Goal: Information Seeking & Learning: Learn about a topic

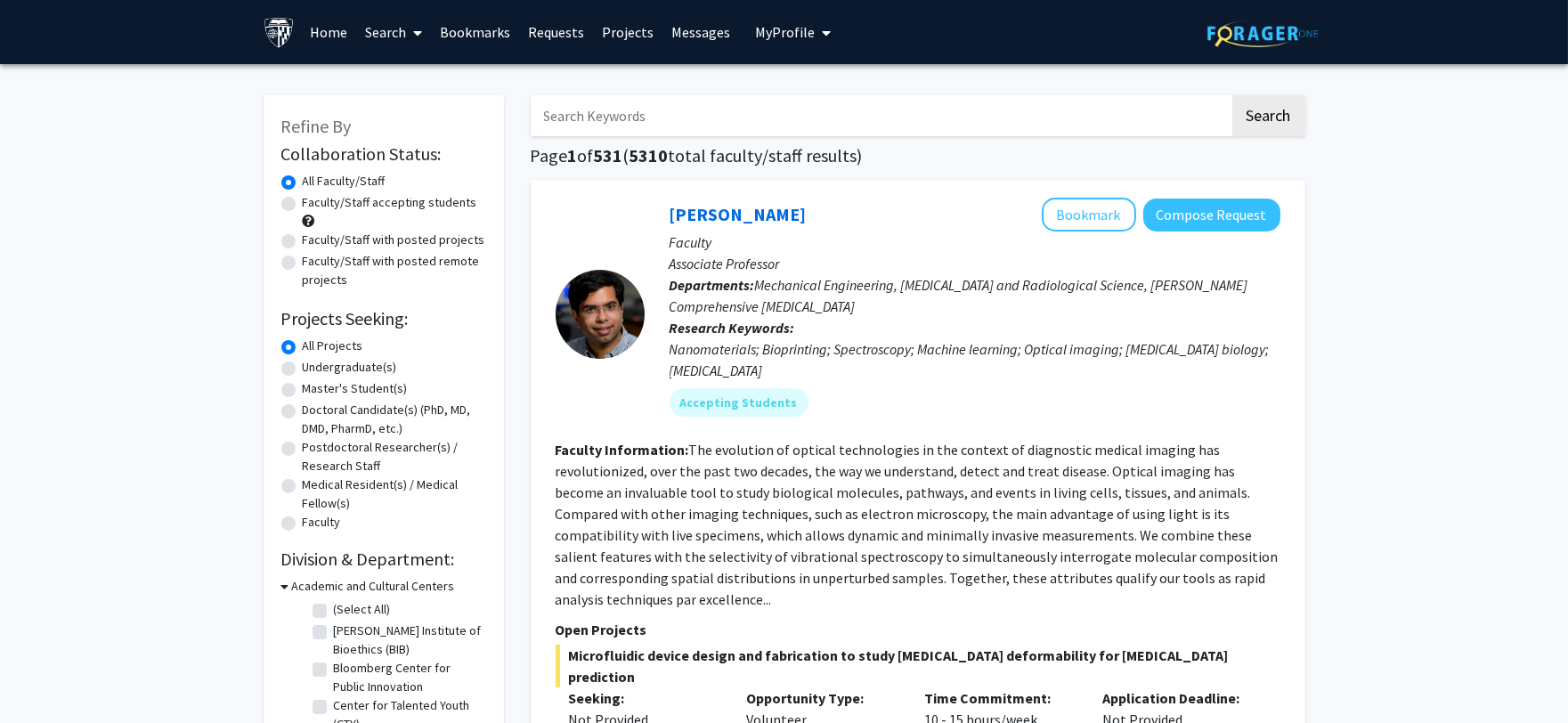
click at [894, 106] on input "Search Keywords" at bounding box center [880, 116] width 698 height 41
type input "environment"
click at [1232, 95] on button "Search" at bounding box center [1269, 116] width 73 height 41
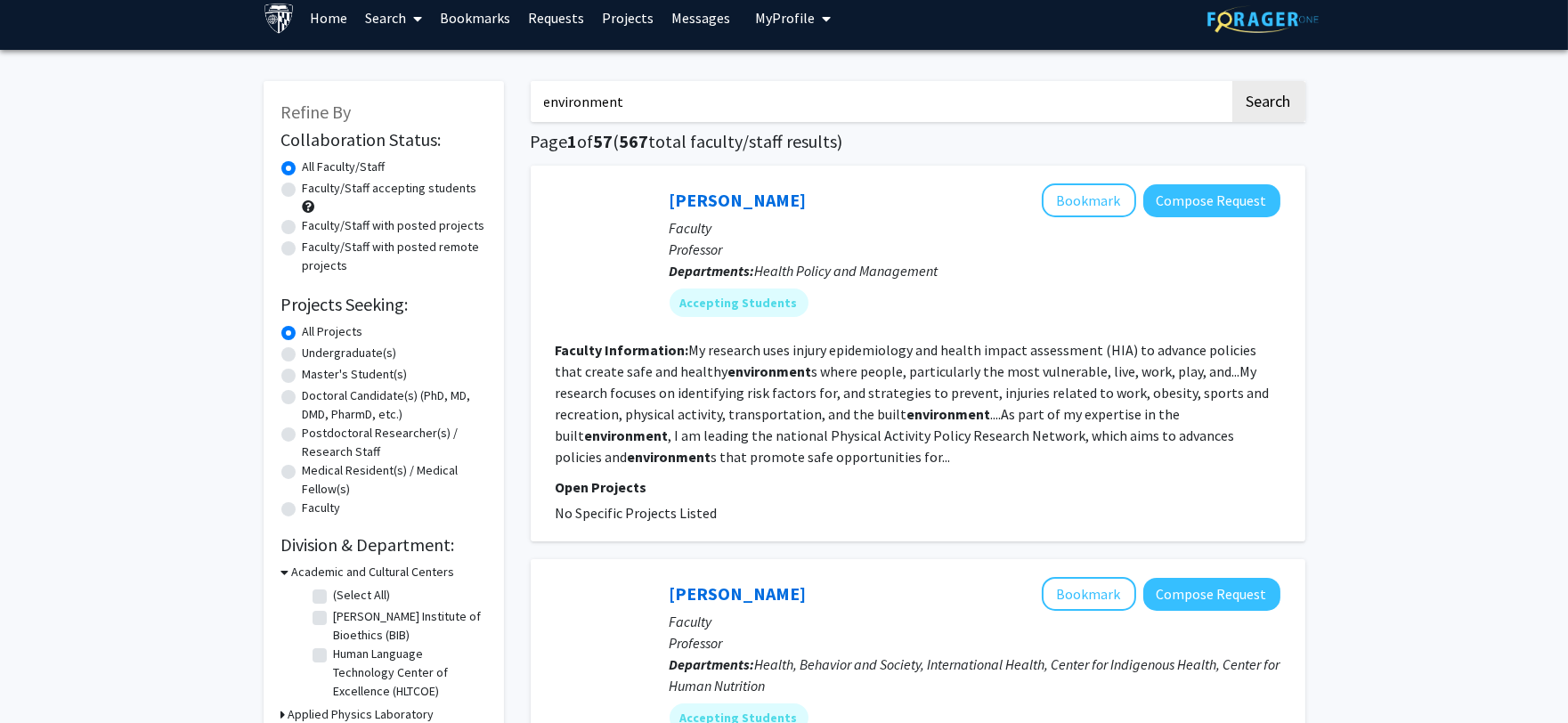
scroll to position [10, 0]
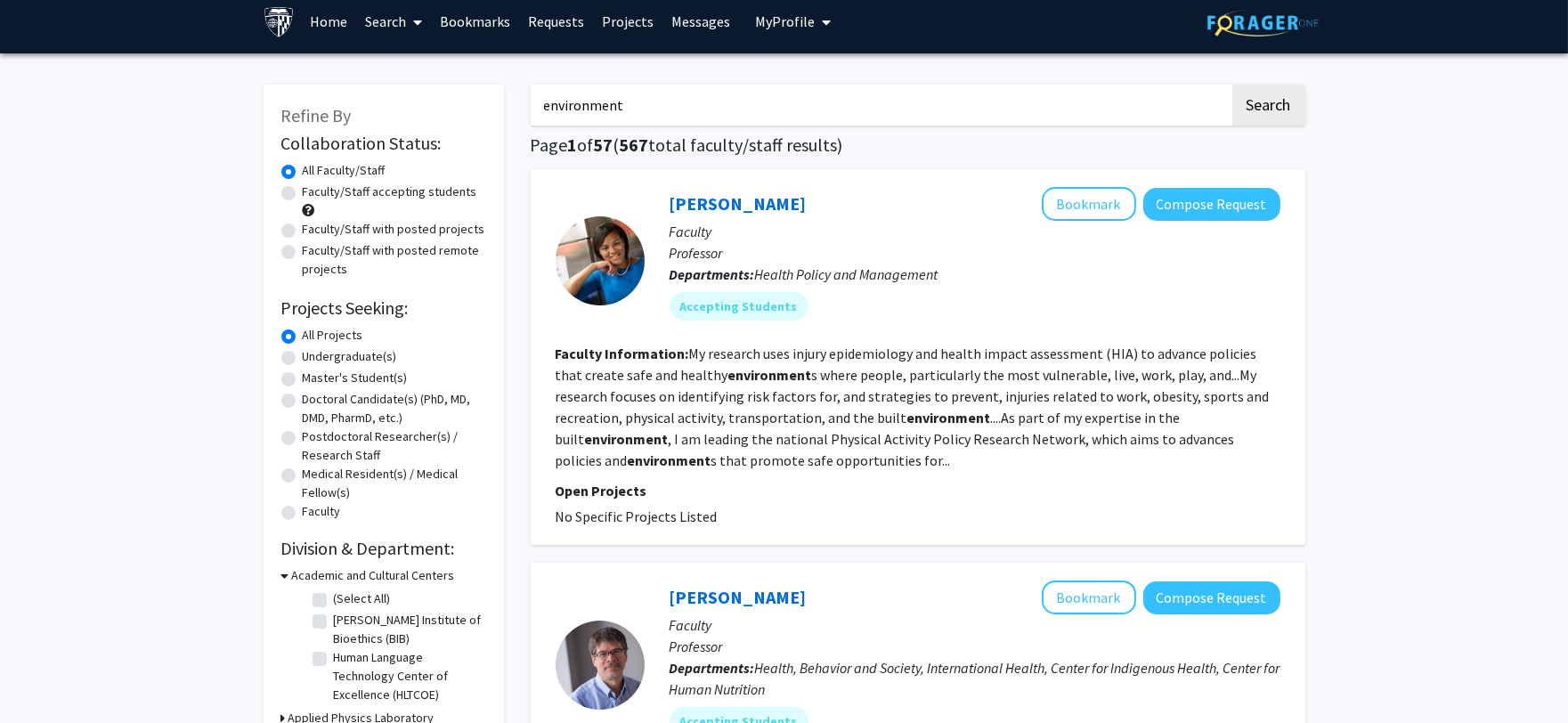
click at [357, 378] on label "Master's Student(s)" at bounding box center [356, 378] width 105 height 19
click at [314, 378] on input "Master's Student(s)" at bounding box center [309, 375] width 11 height 11
radio input "true"
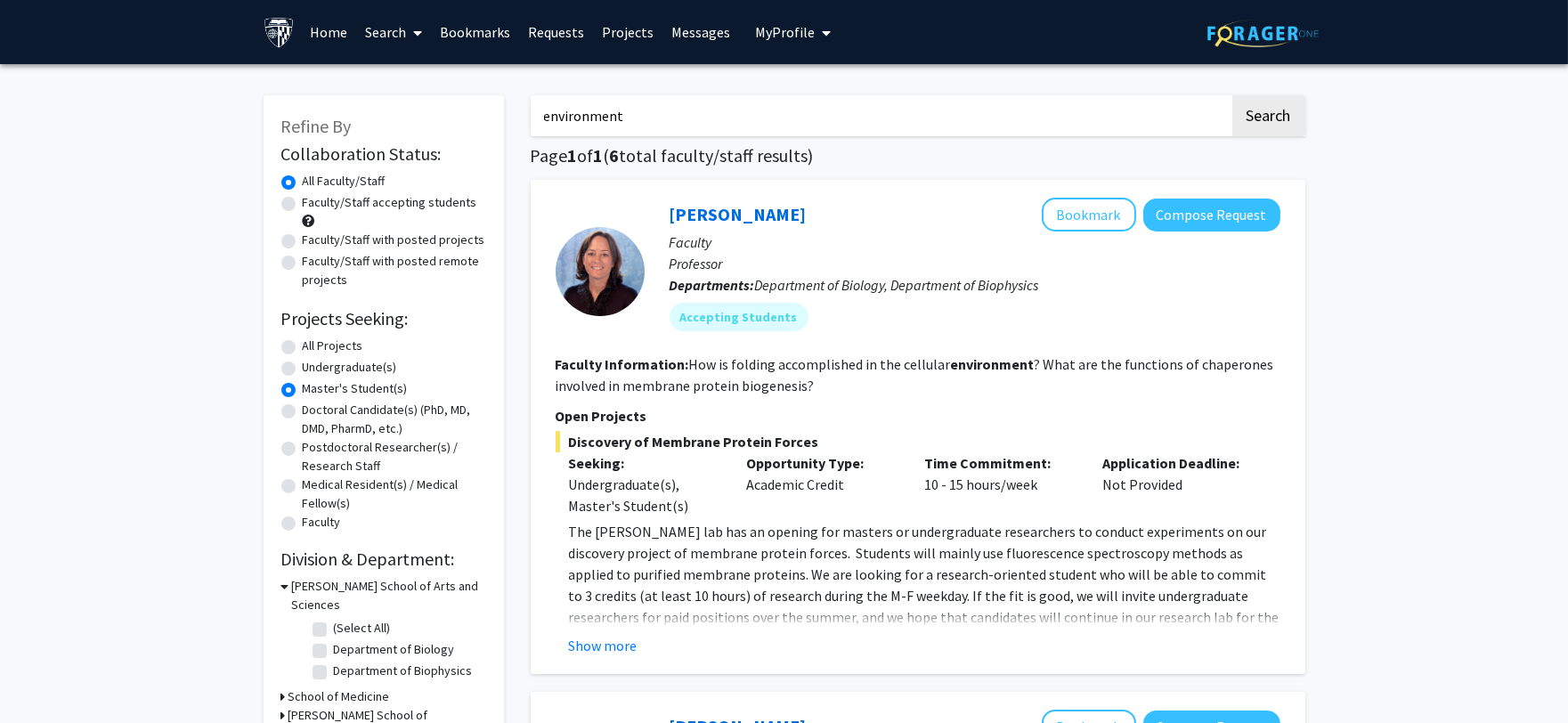
click at [704, 101] on input "environment" at bounding box center [880, 116] width 698 height 41
type input "environmental biotech"
click at [1232, 95] on button "Search" at bounding box center [1269, 116] width 73 height 41
radio input "true"
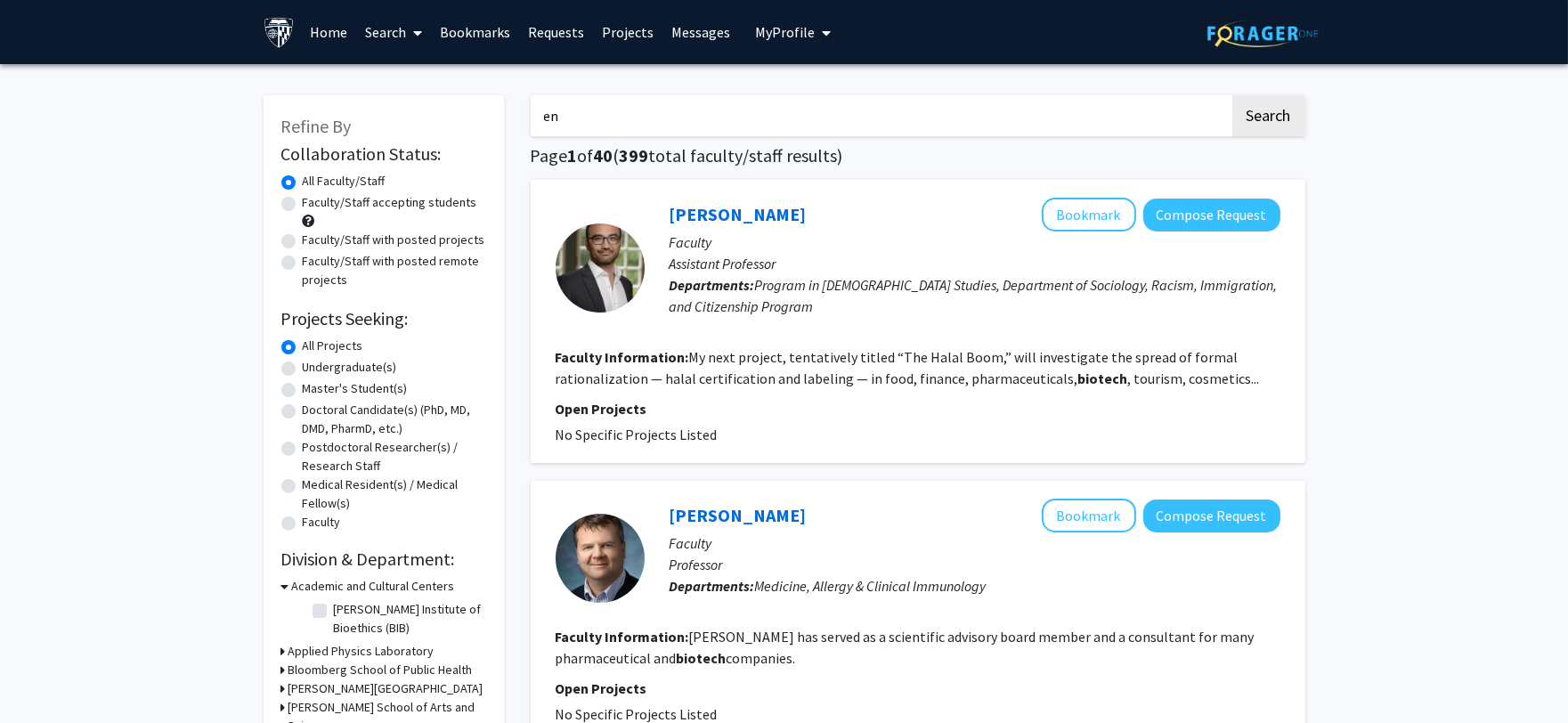
type input "e"
type input "ecology"
click at [1232, 95] on button "Search" at bounding box center [1269, 116] width 73 height 41
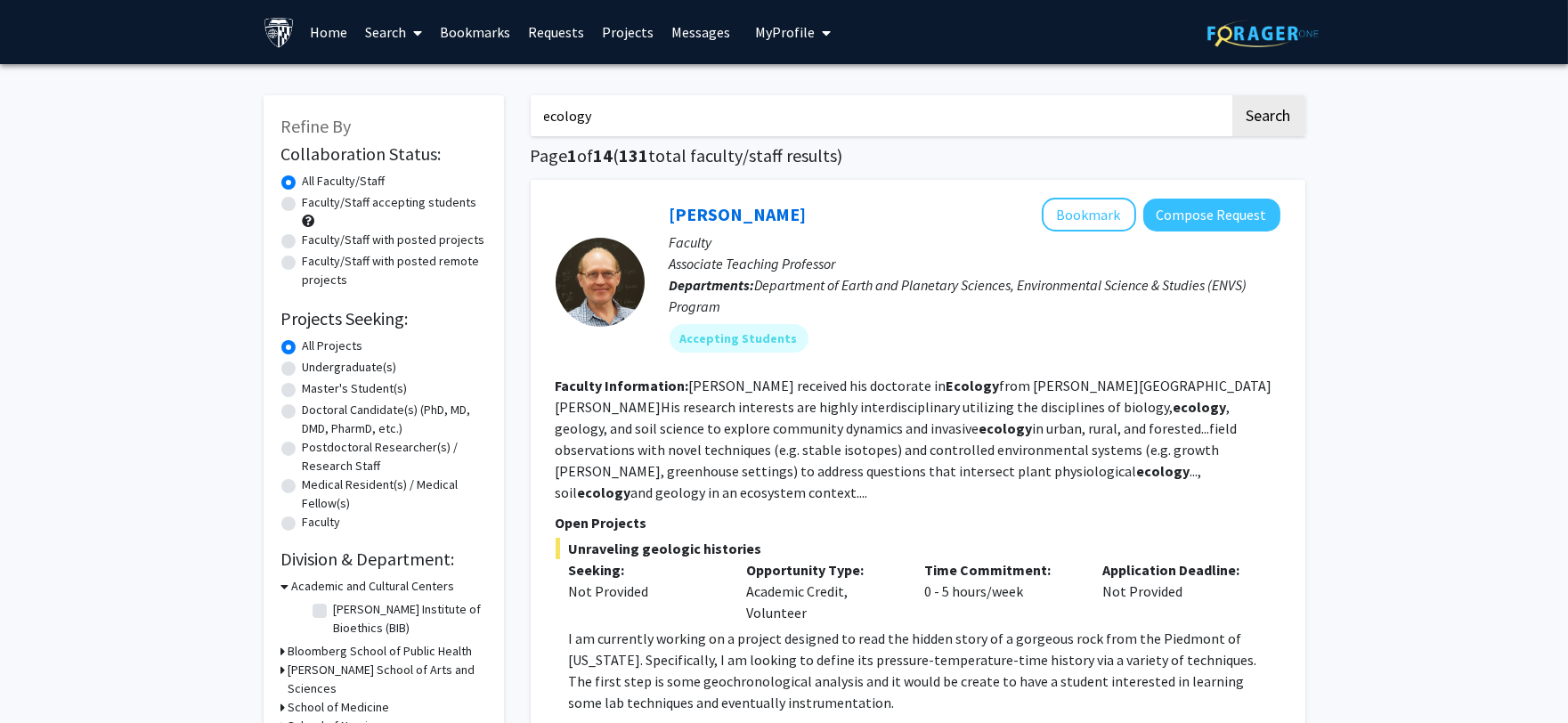
drag, startPoint x: 635, startPoint y: 120, endPoint x: 459, endPoint y: 86, distance: 179.3
click at [1232, 95] on button "Search" at bounding box center [1269, 116] width 73 height 41
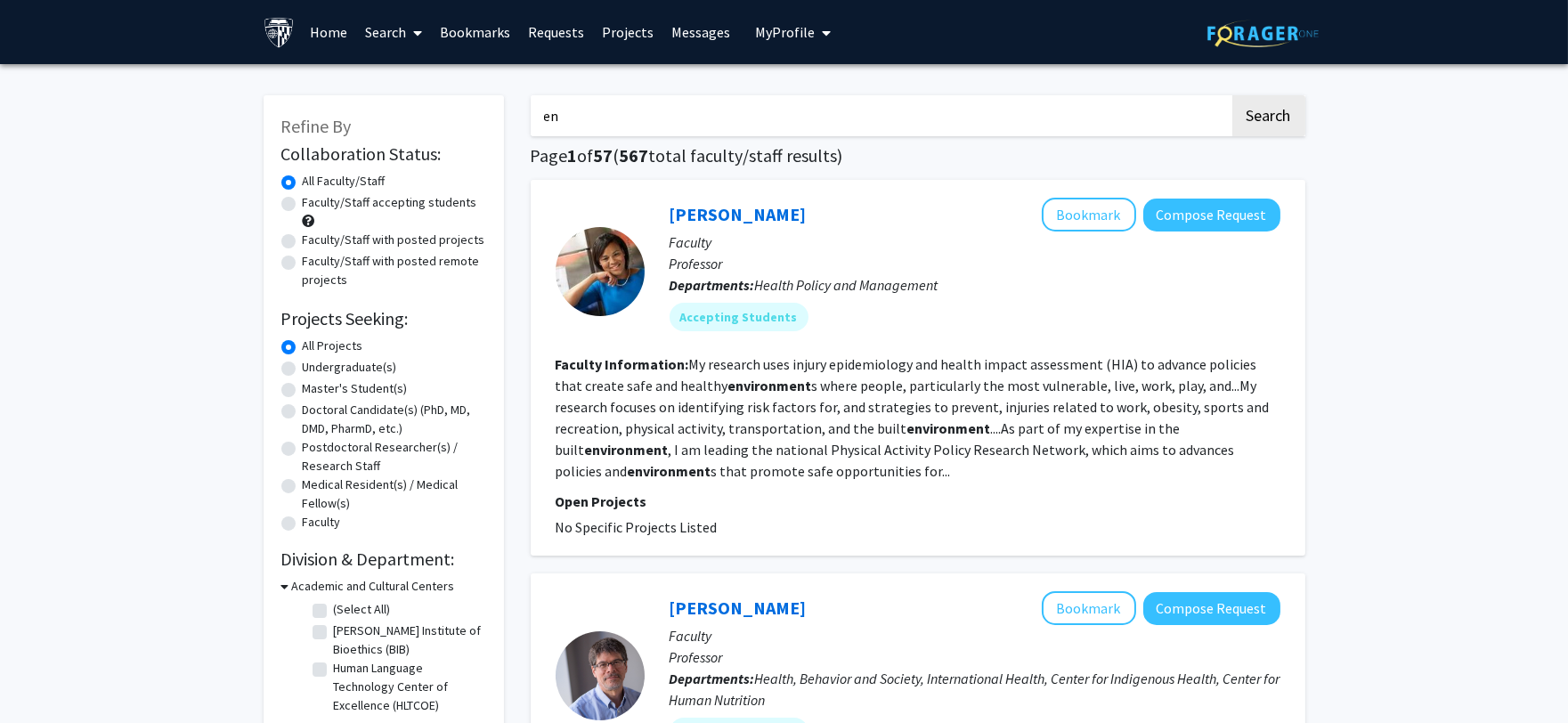
type input "e"
type input "bioinformatics"
click at [1232, 95] on button "Search" at bounding box center [1269, 116] width 73 height 41
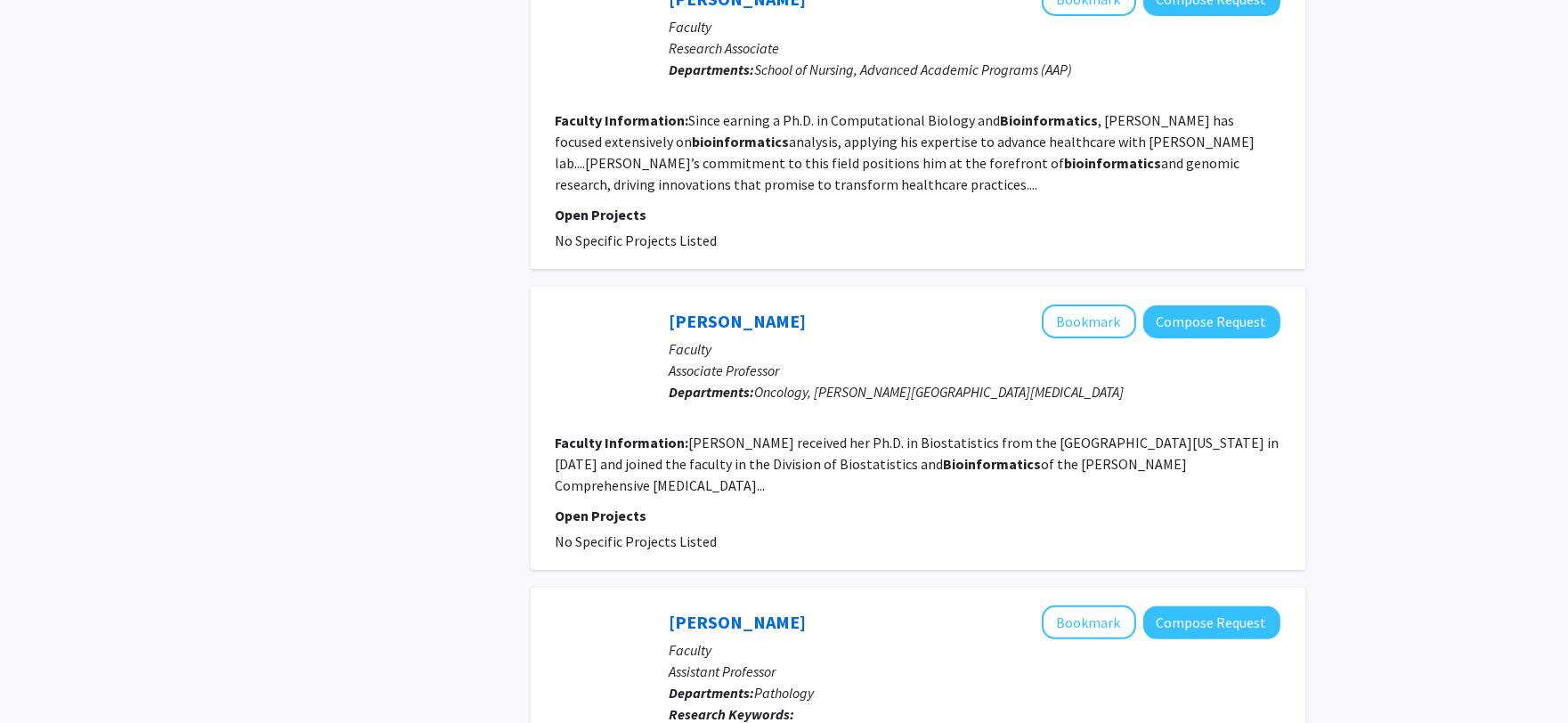
scroll to position [1169, 0]
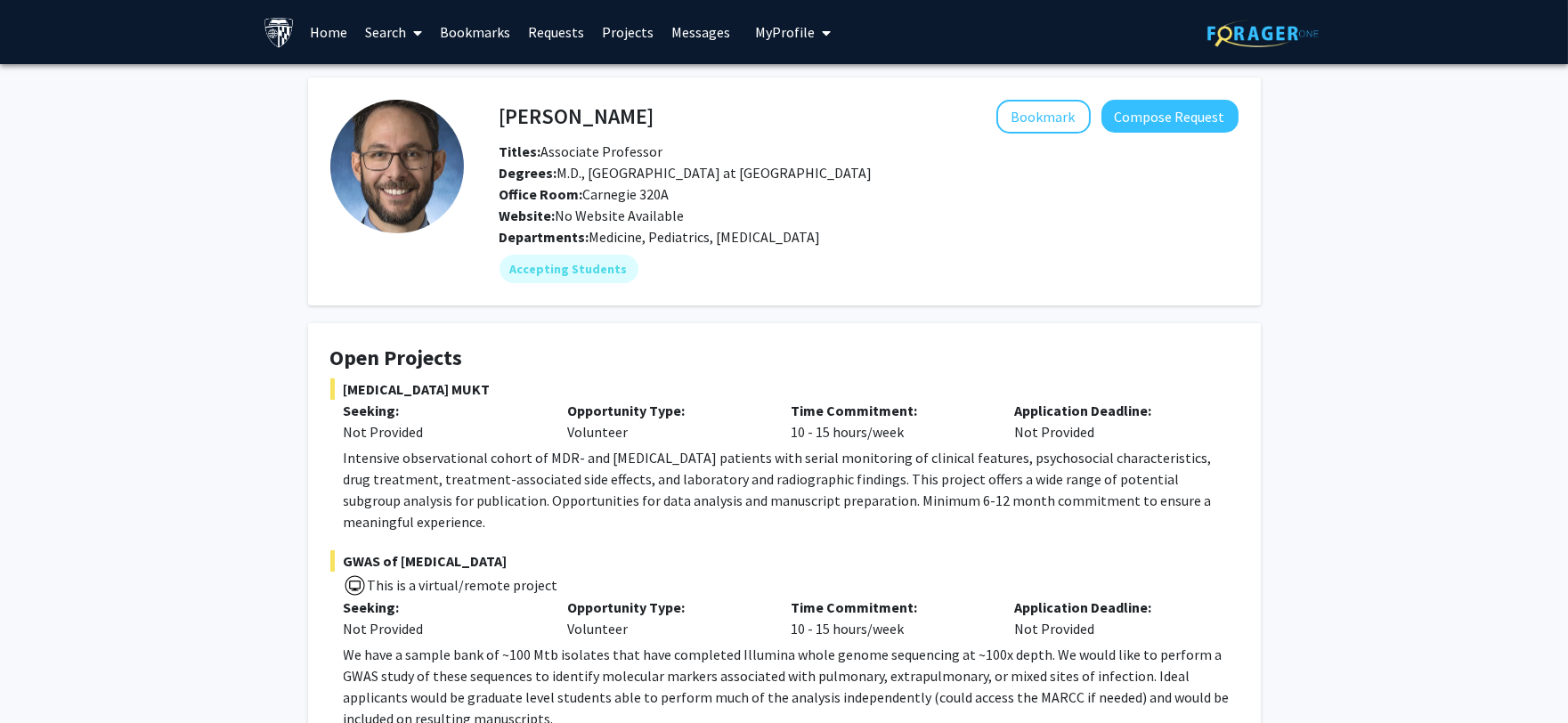
click at [412, 33] on span at bounding box center [413, 33] width 16 height 62
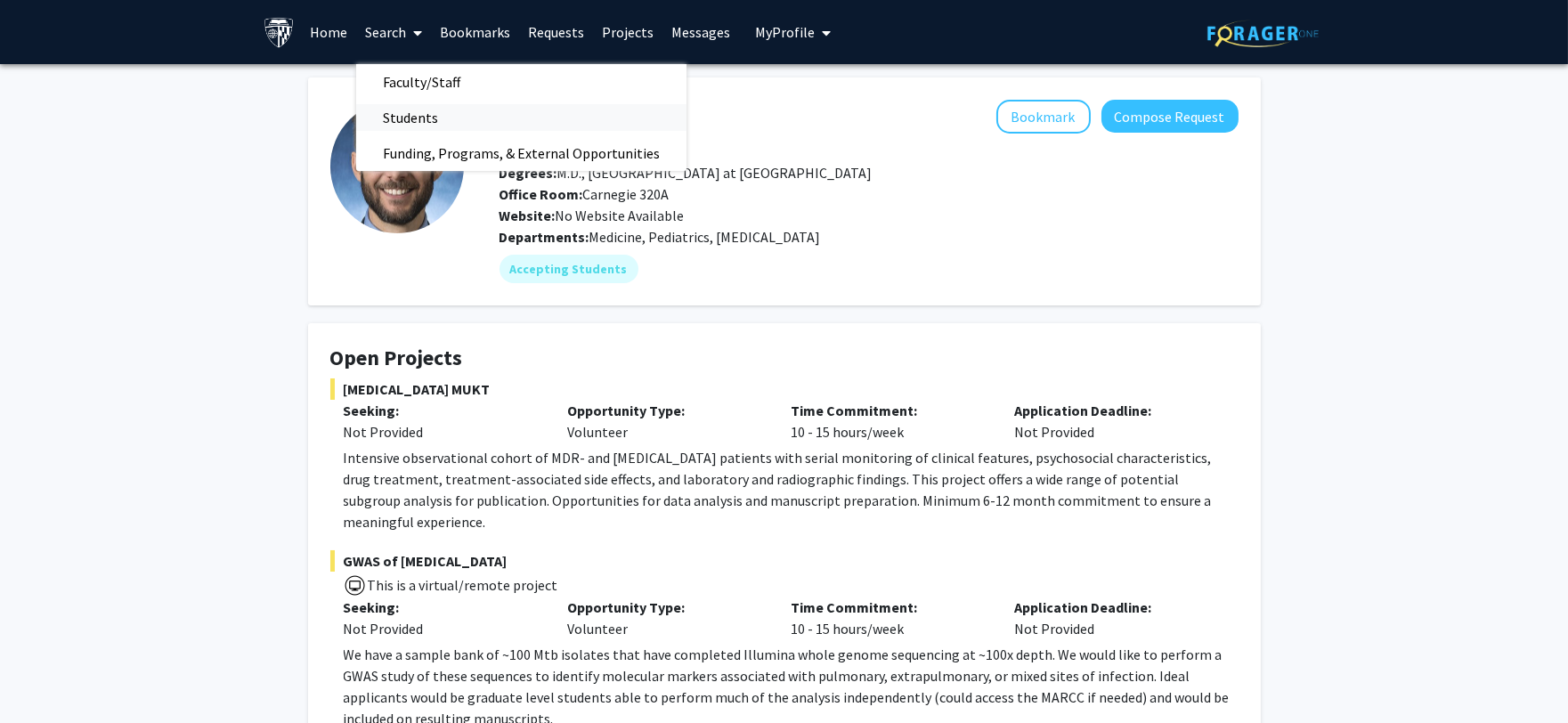
click at [427, 120] on span "Students" at bounding box center [409, 118] width 108 height 36
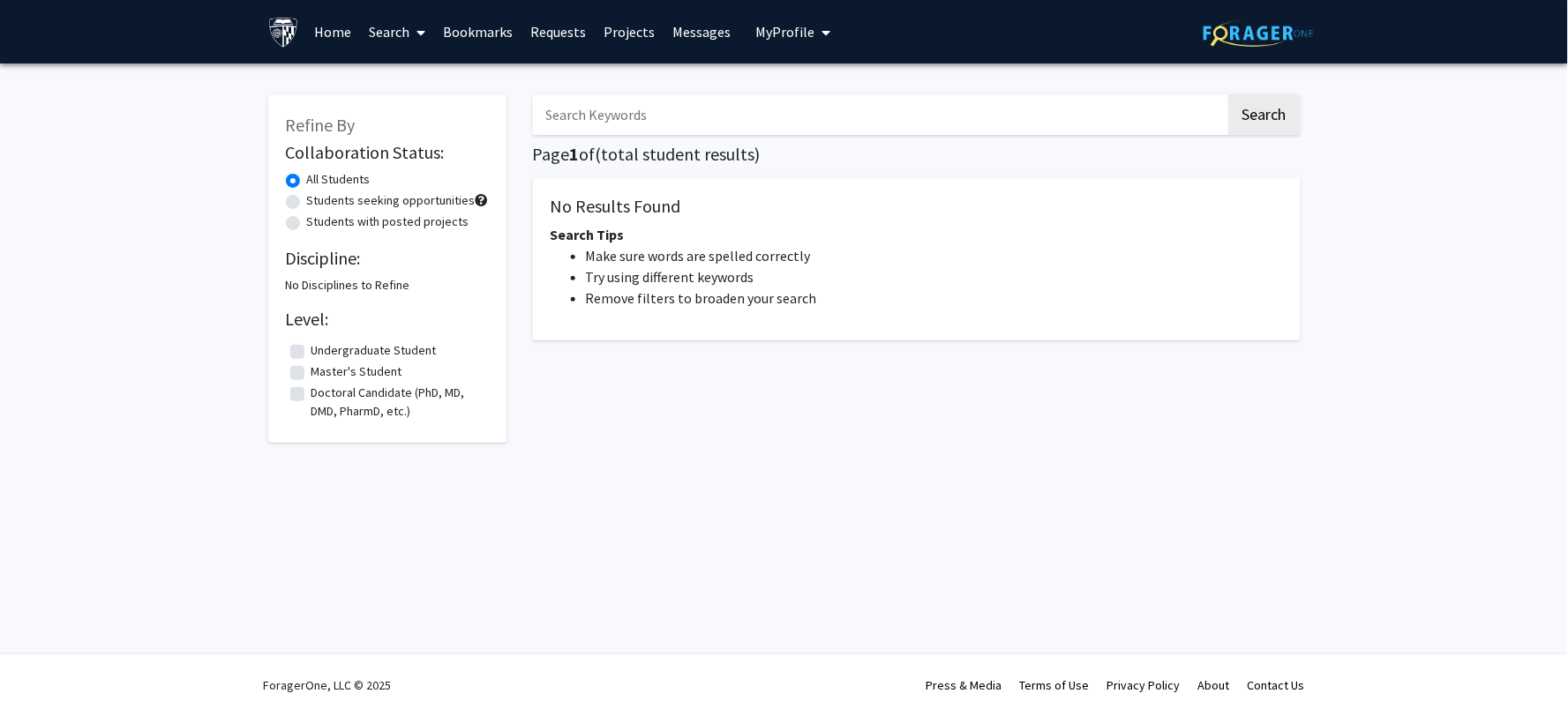
click at [365, 31] on link "Search" at bounding box center [396, 32] width 74 height 62
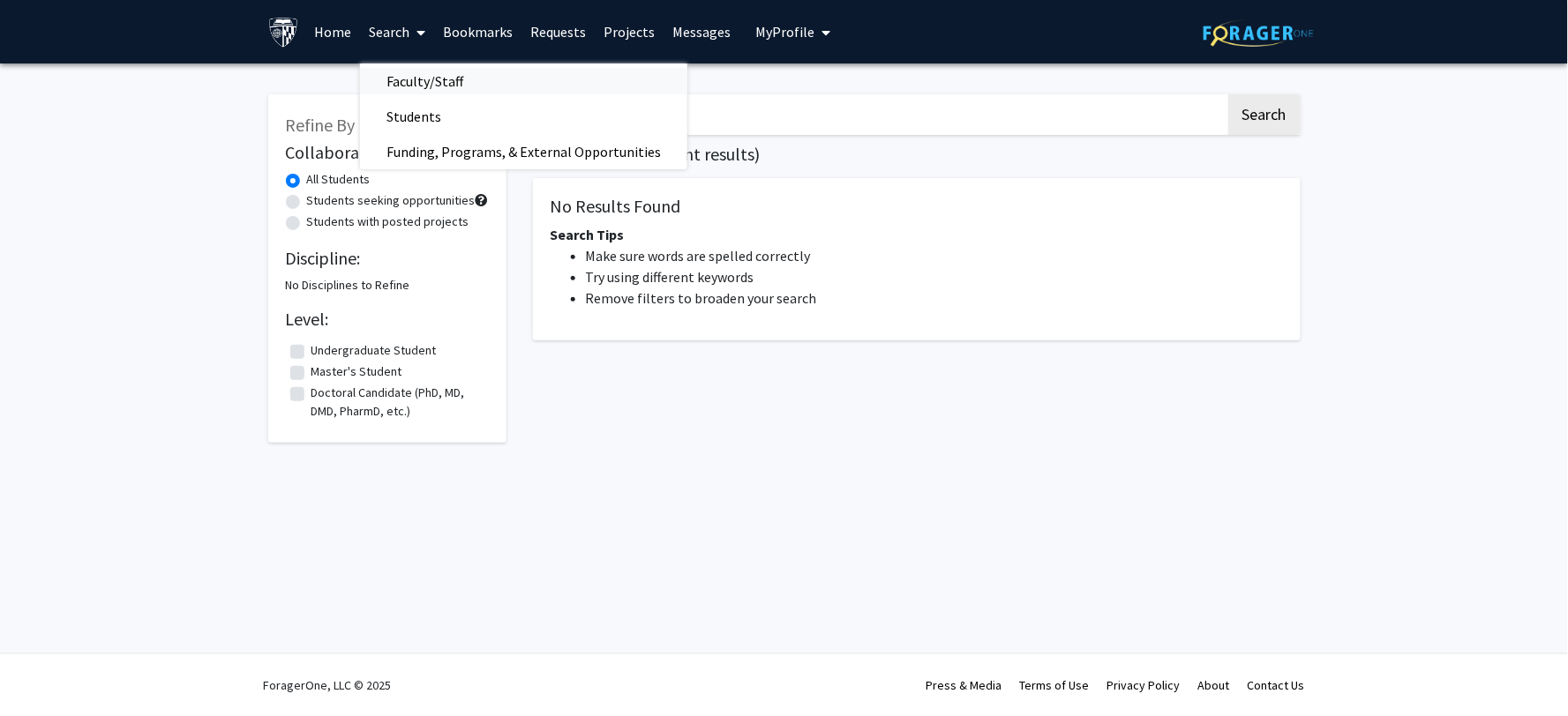
click at [410, 76] on span "Faculty/Staff" at bounding box center [424, 81] width 130 height 35
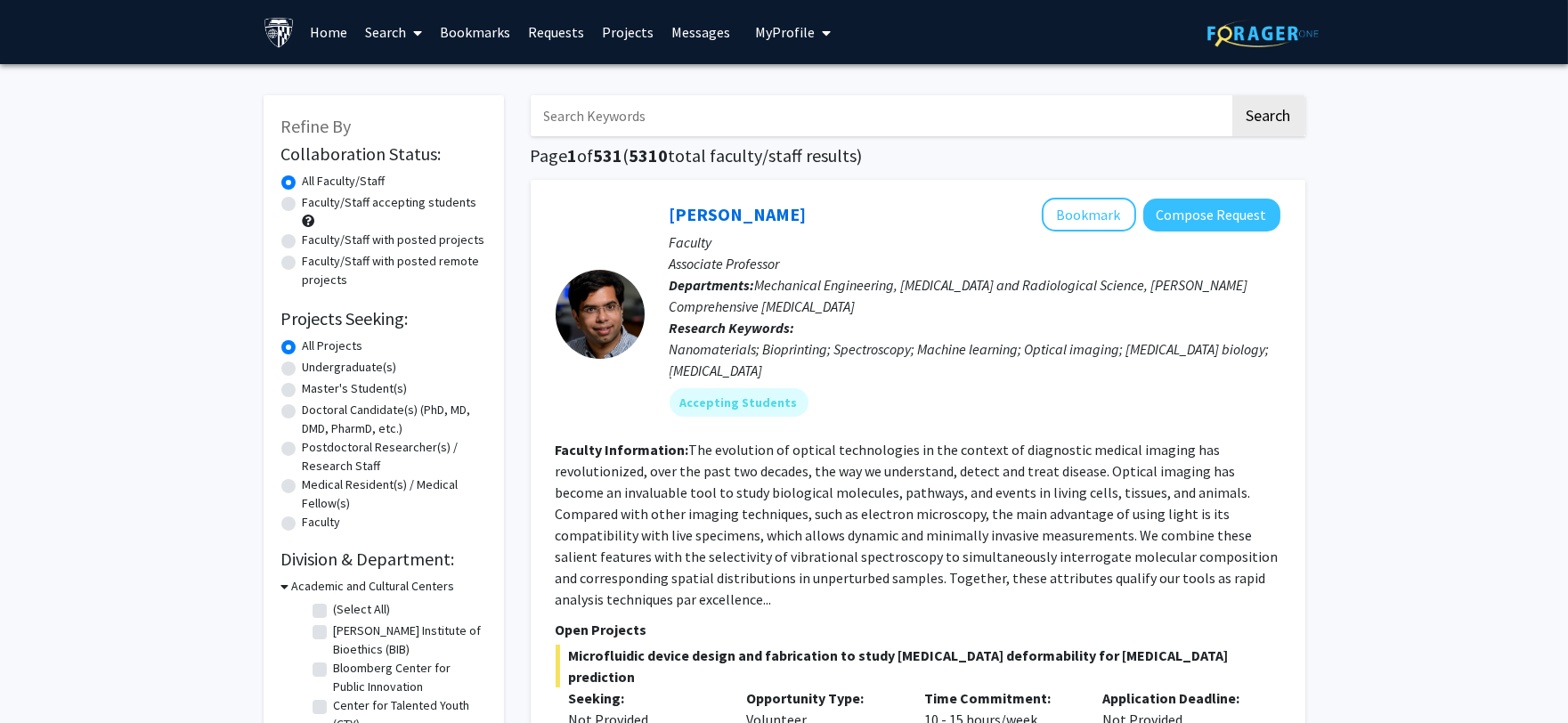
click at [601, 111] on input "Search Keywords" at bounding box center [880, 116] width 698 height 41
type input "environmental"
click at [1232, 95] on button "Search" at bounding box center [1269, 116] width 73 height 41
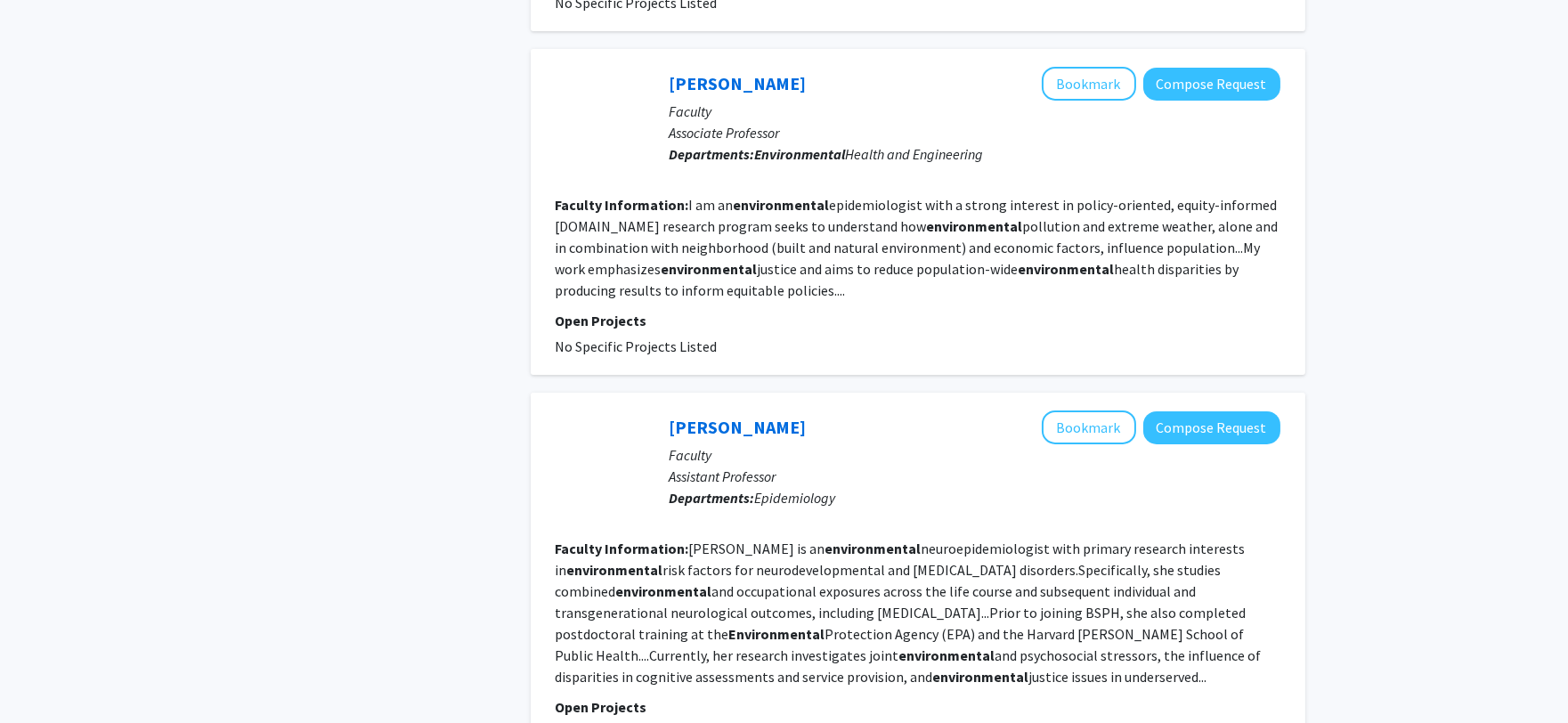
scroll to position [928, 0]
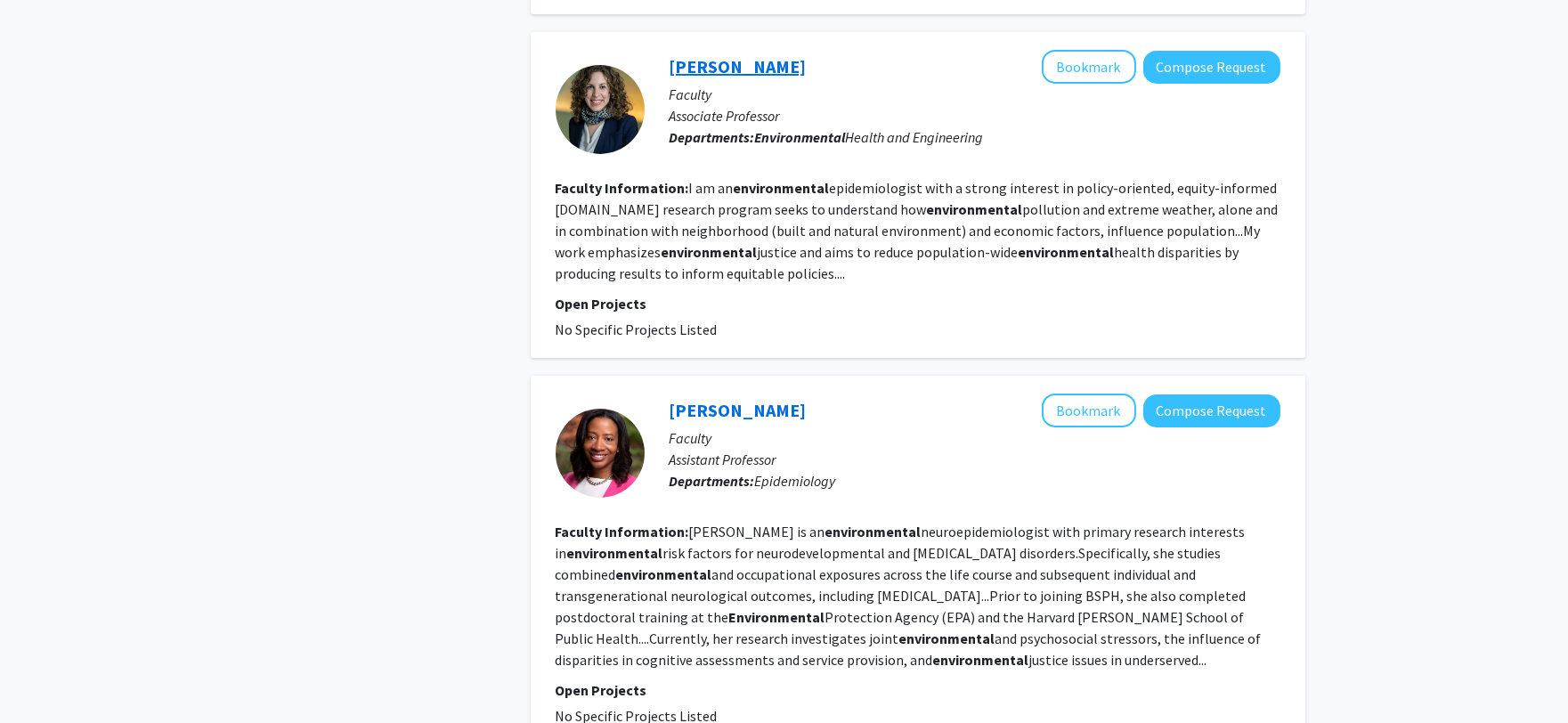
click at [730, 56] on link "[PERSON_NAME]" at bounding box center [738, 67] width 137 height 23
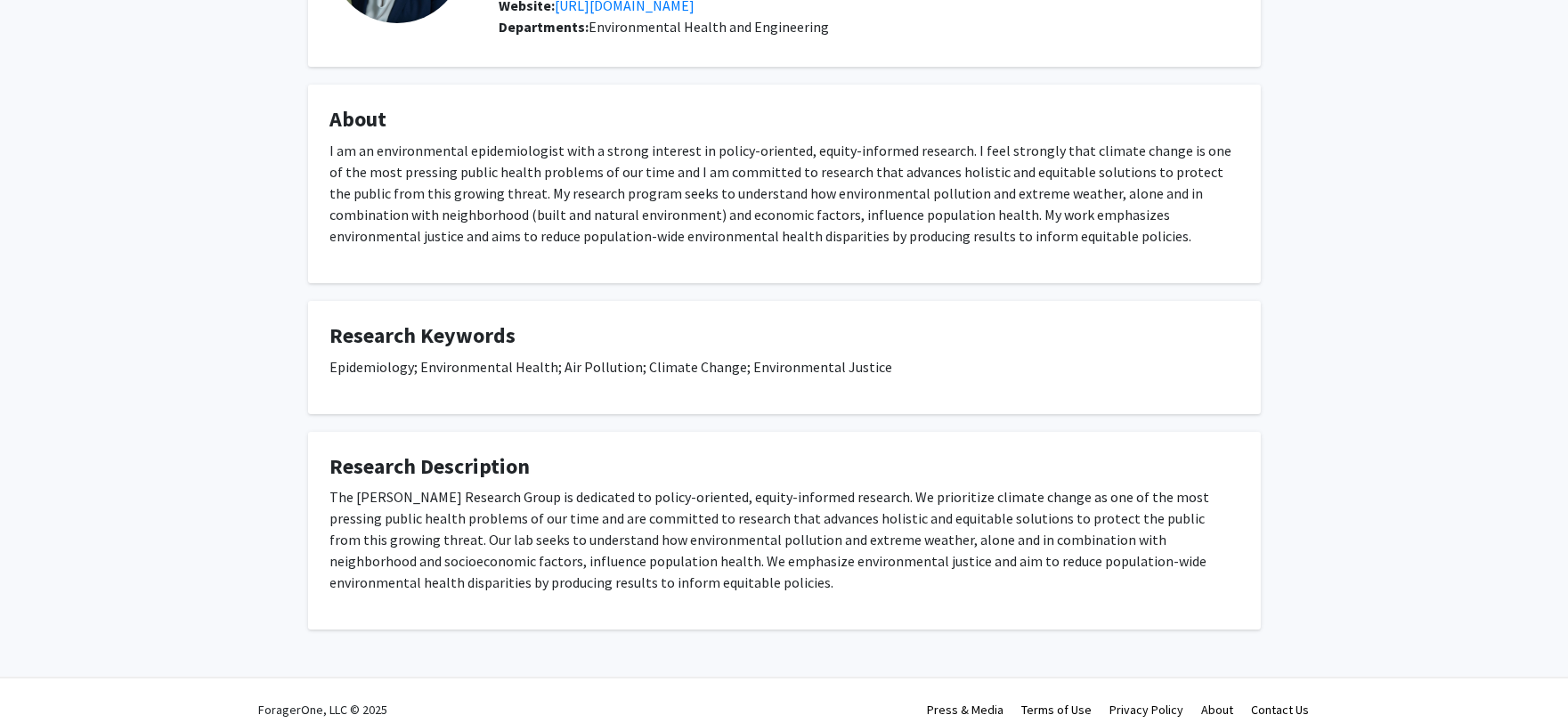
scroll to position [211, 0]
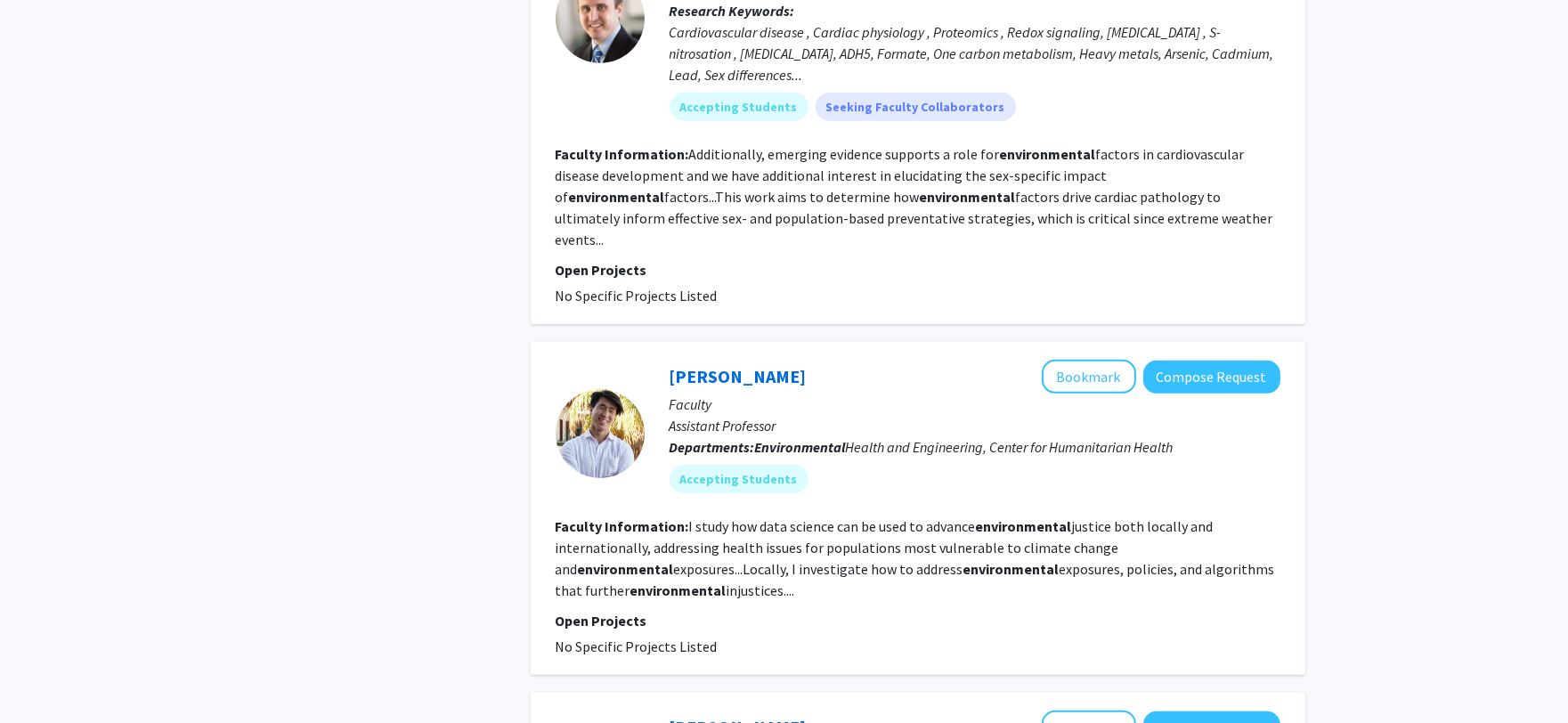
scroll to position [2086, 0]
click at [751, 364] on link "[PERSON_NAME]" at bounding box center [738, 376] width 137 height 23
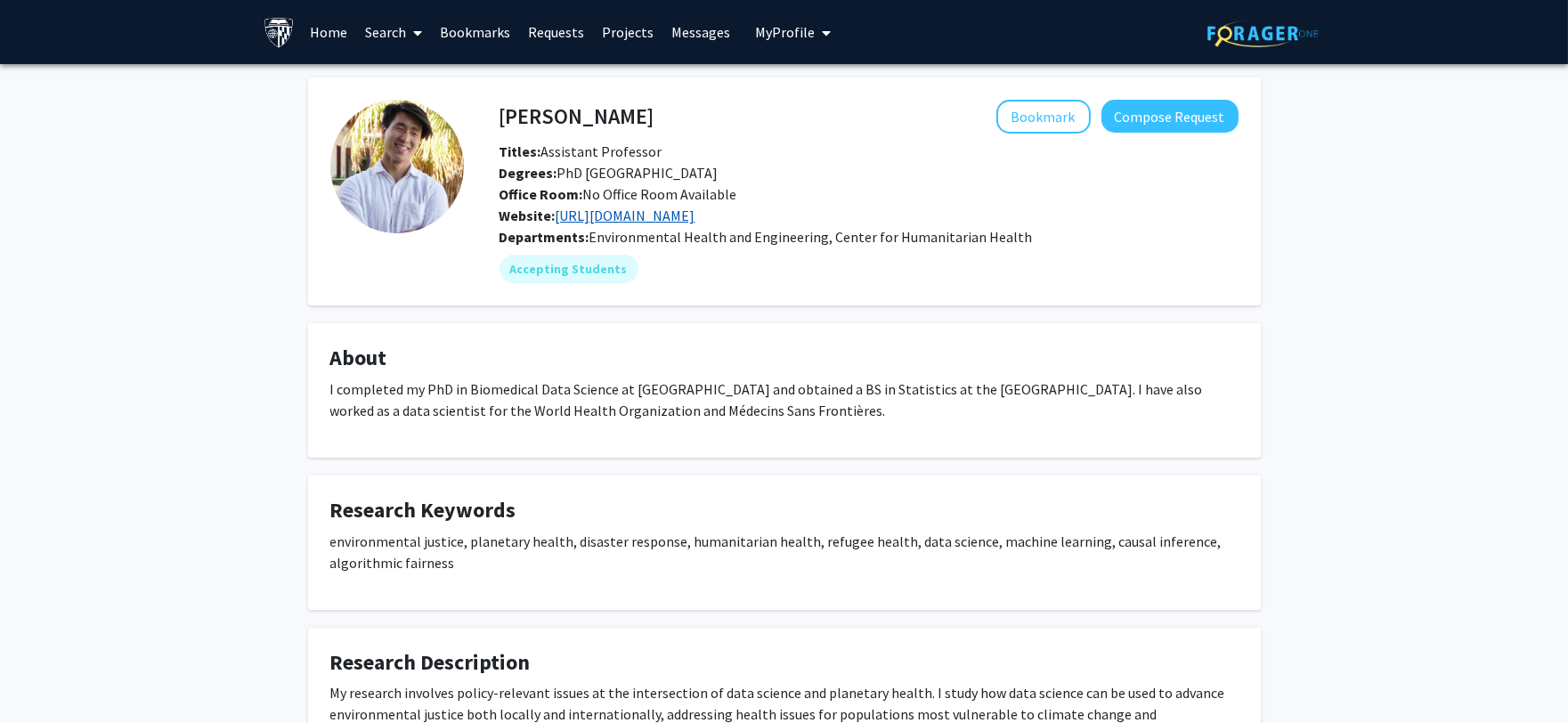
click at [673, 217] on link "[URL][DOMAIN_NAME]" at bounding box center [625, 215] width 139 height 18
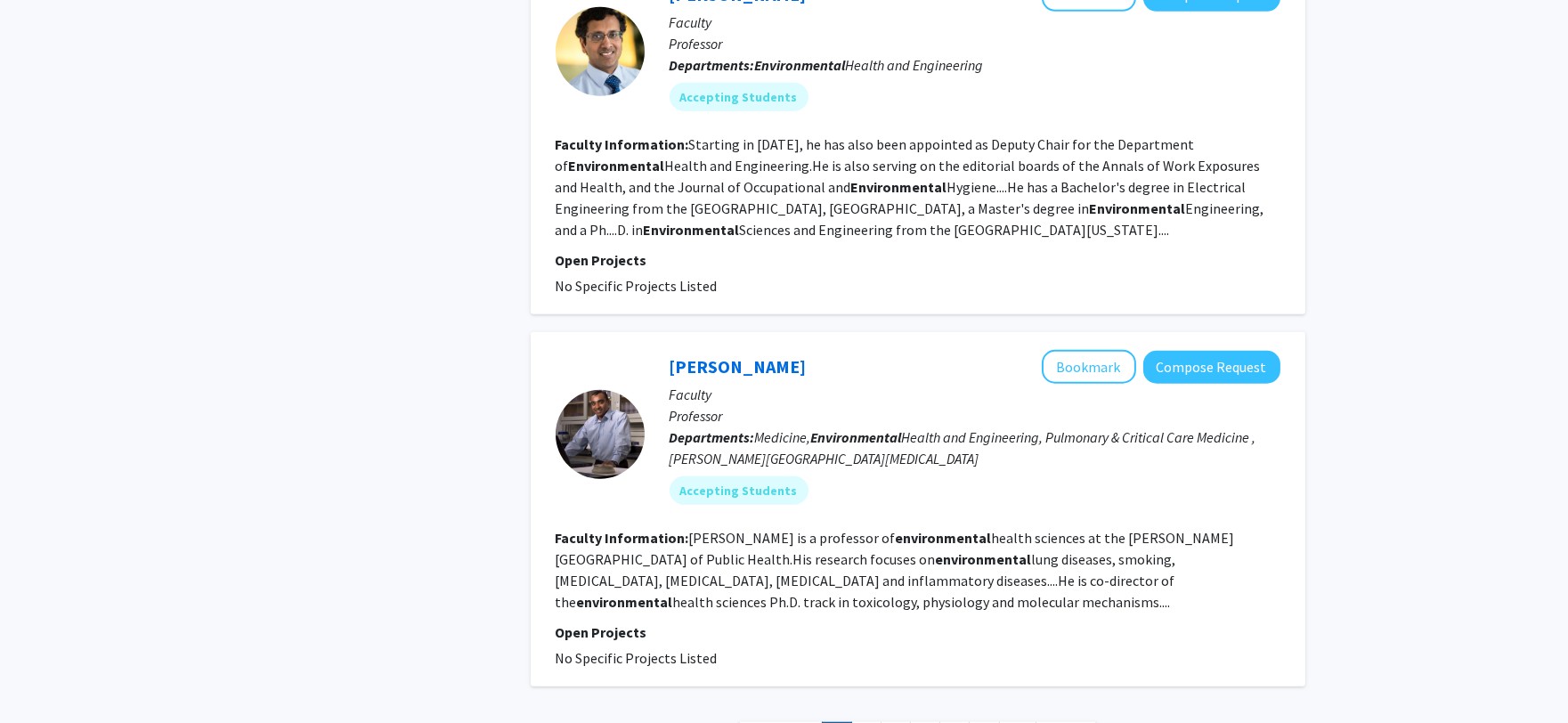
scroll to position [3300, 0]
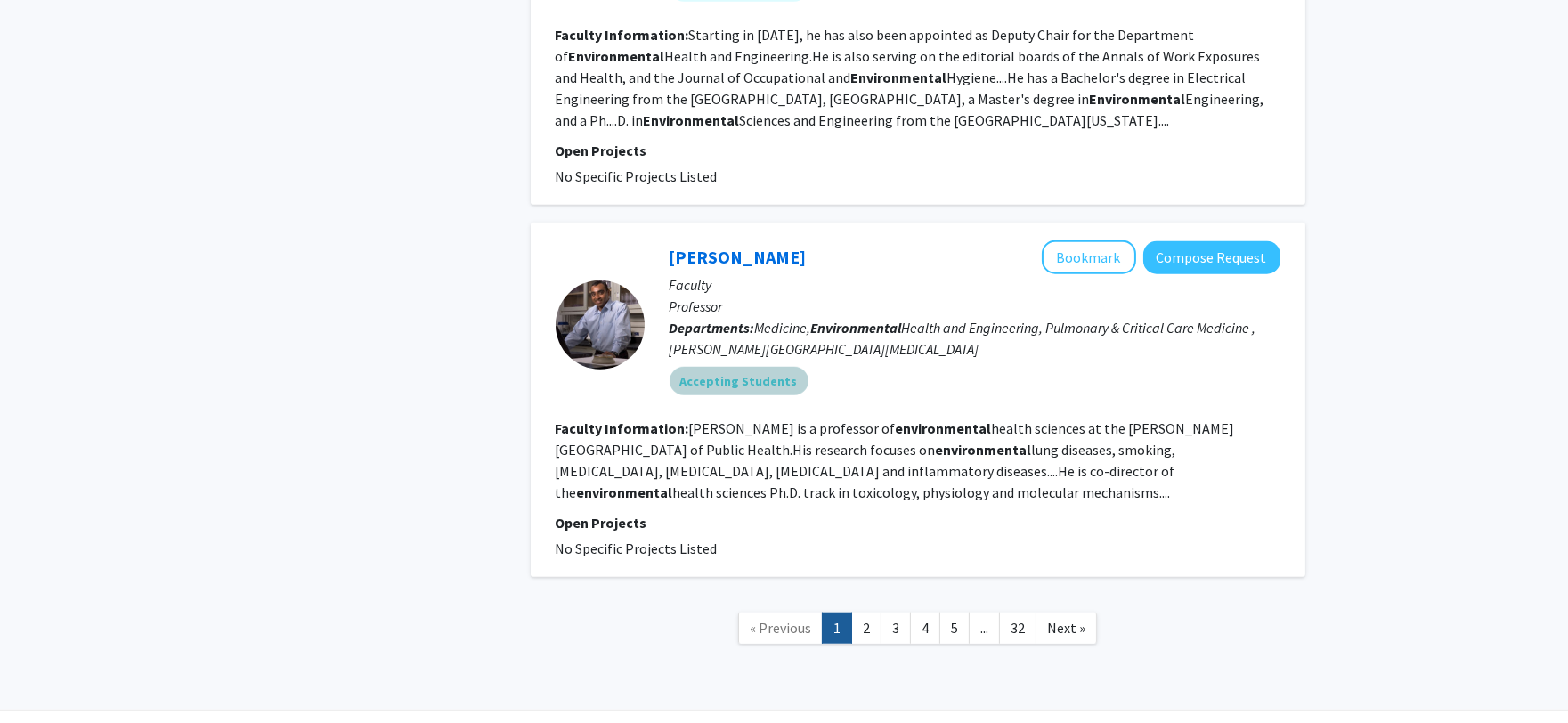
click at [727, 367] on mat-chip "Accepting Students" at bounding box center [739, 381] width 139 height 28
click at [758, 367] on mat-chip "Accepting Students" at bounding box center [739, 381] width 139 height 28
click at [723, 246] on link "[PERSON_NAME]" at bounding box center [738, 257] width 137 height 23
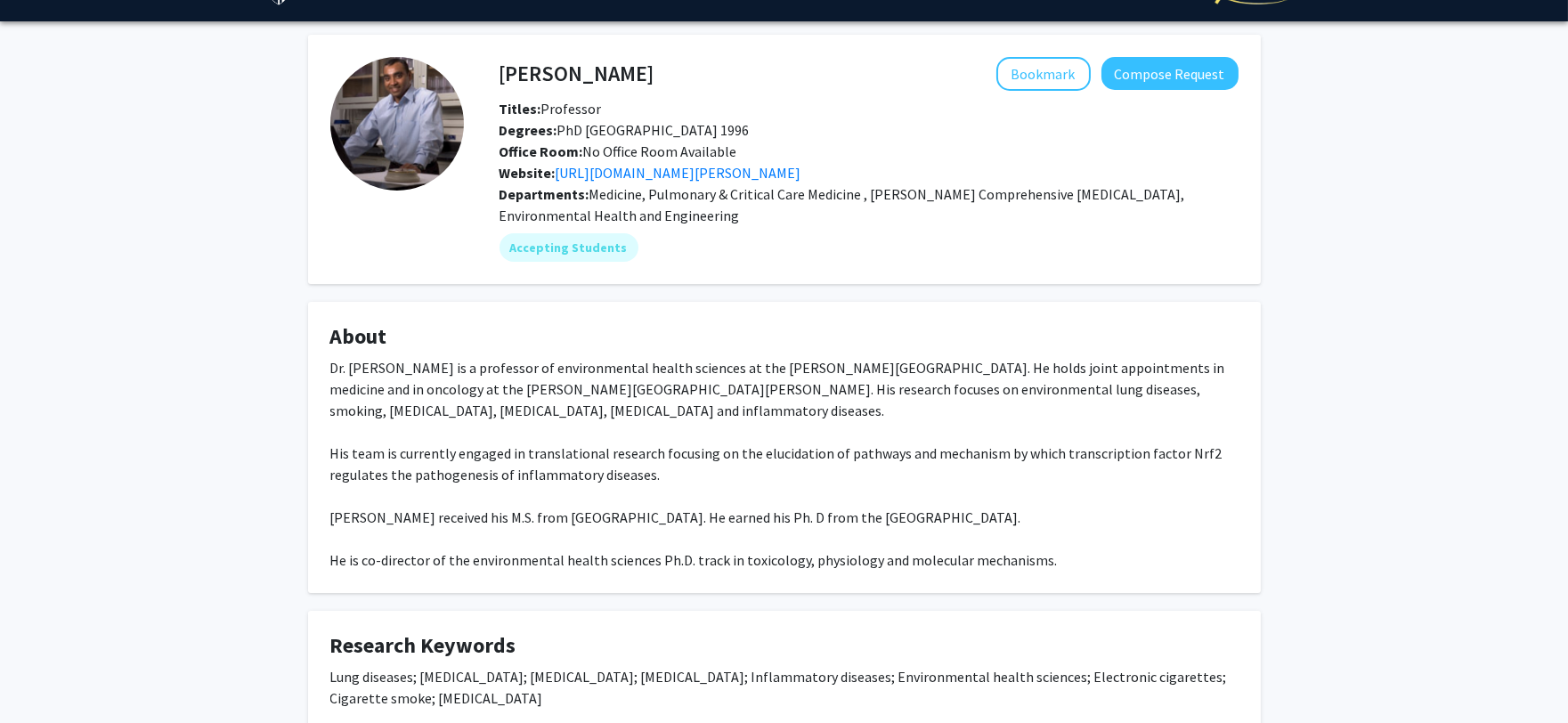
scroll to position [50, 0]
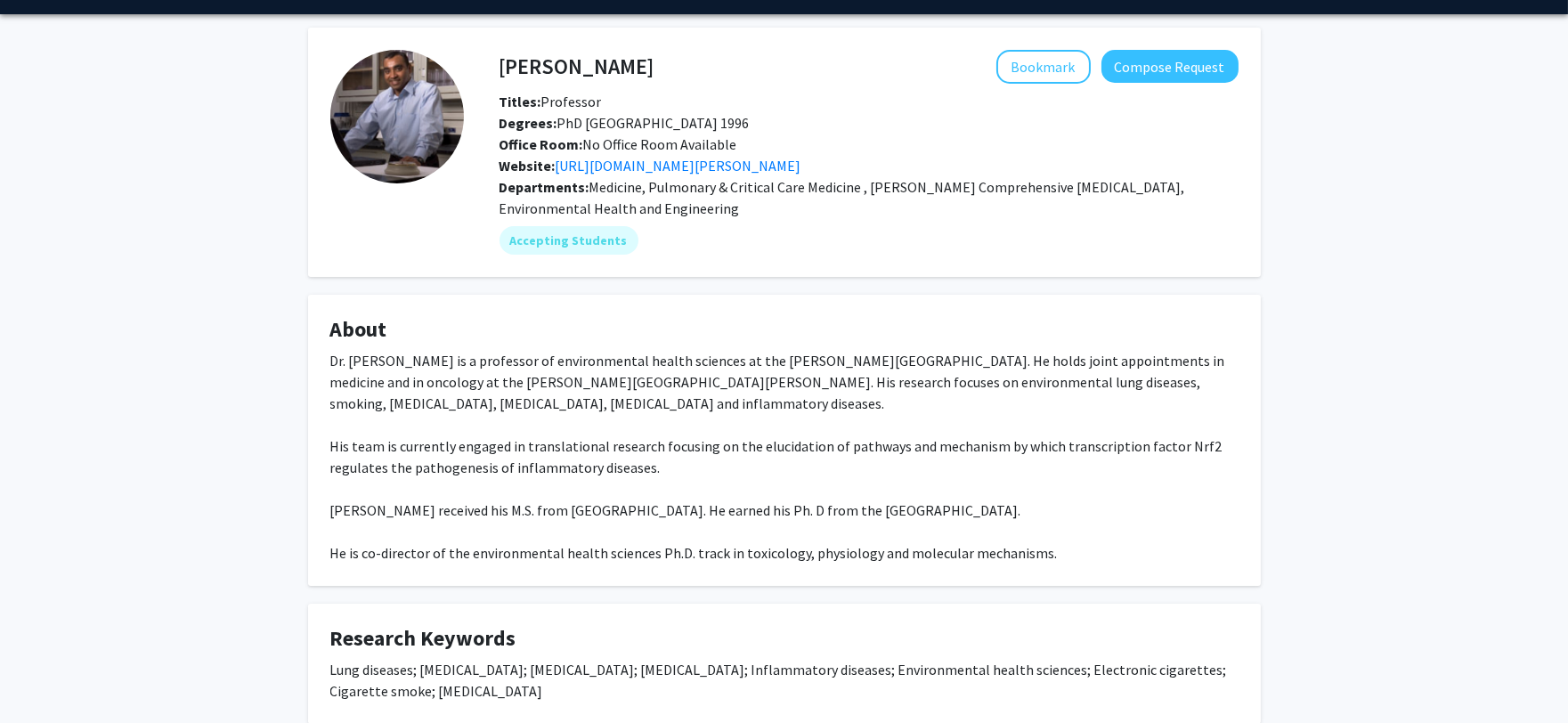
click at [778, 331] on h4 "About" at bounding box center [784, 329] width 908 height 25
click at [801, 157] on link "[URL][DOMAIN_NAME][PERSON_NAME]" at bounding box center [678, 165] width 246 height 18
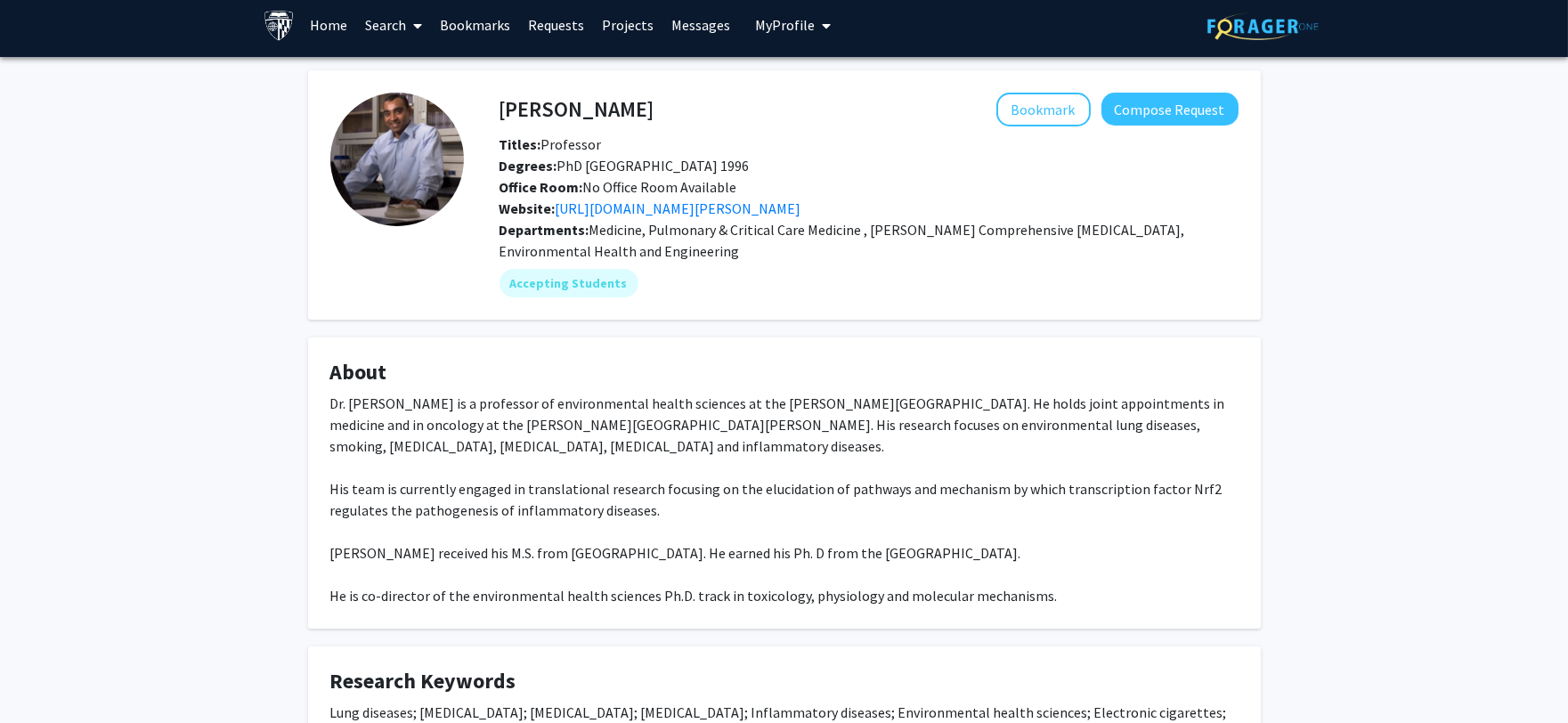
scroll to position [7, 0]
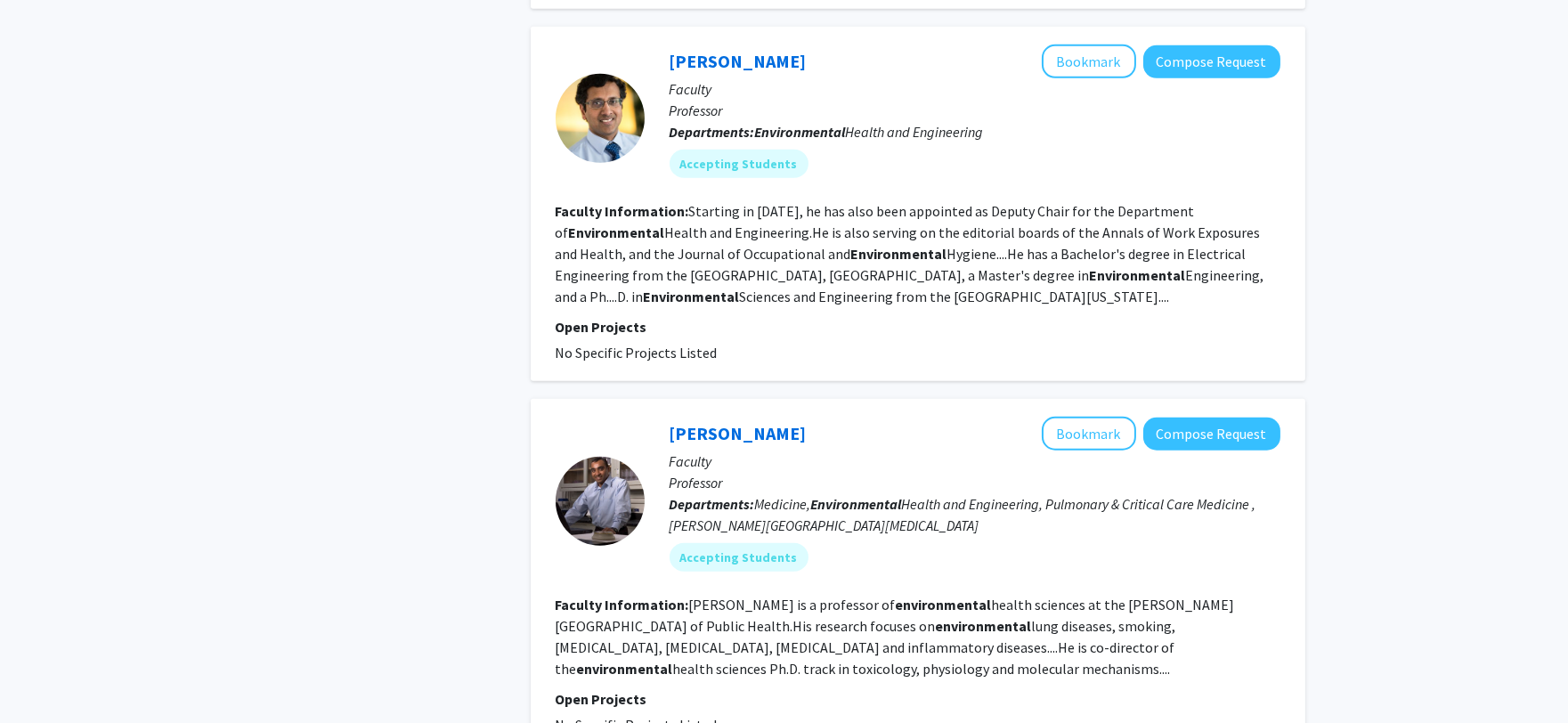
scroll to position [3300, 0]
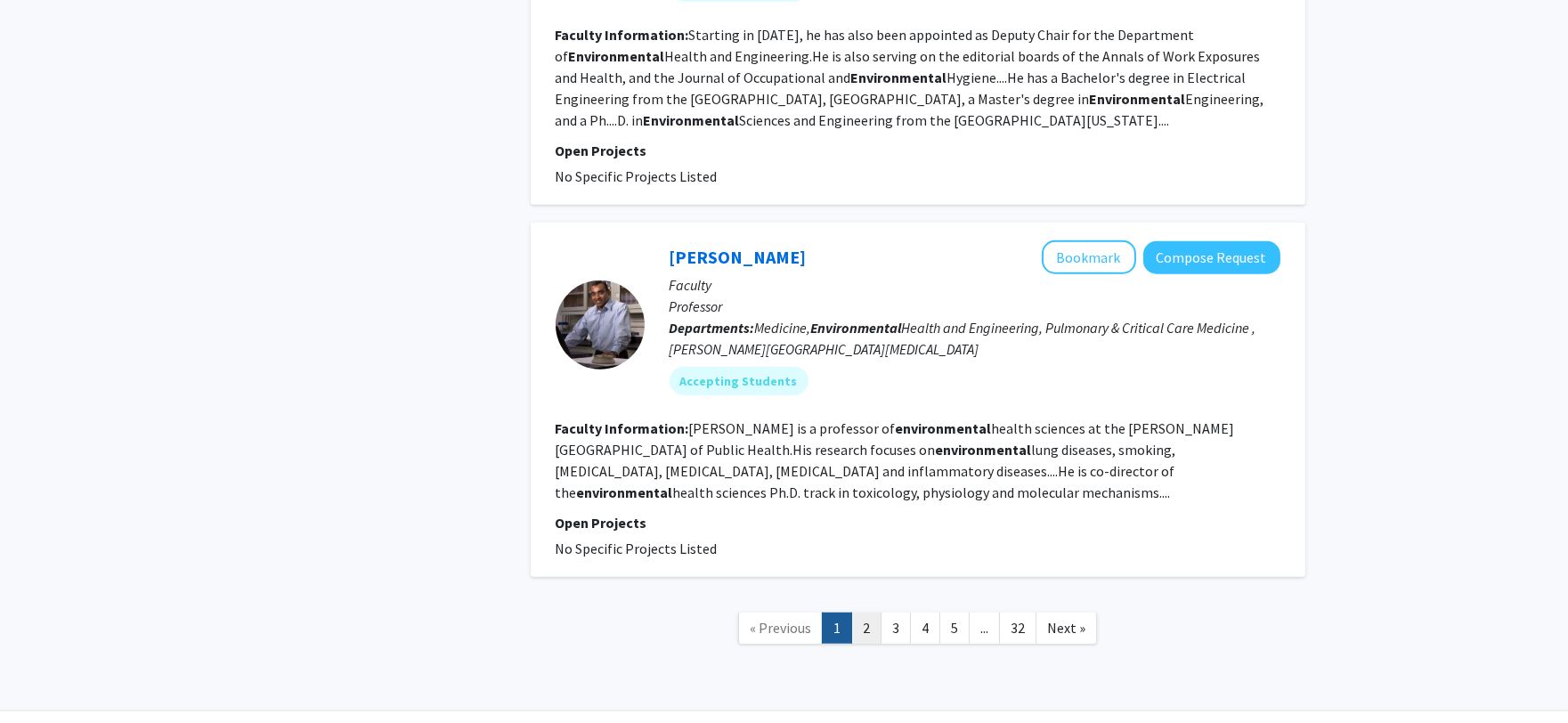
click at [864, 613] on link "2" at bounding box center [866, 628] width 30 height 31
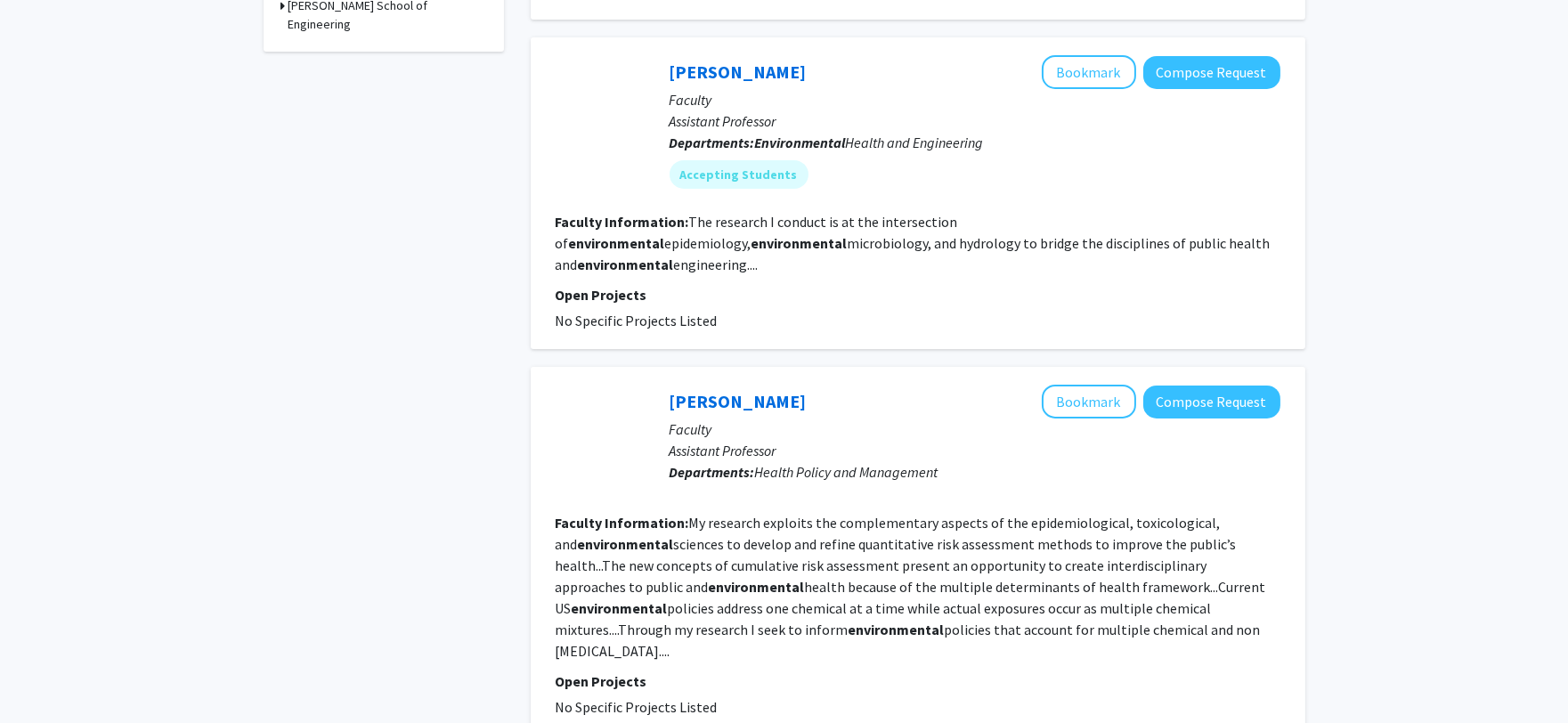
scroll to position [852, 0]
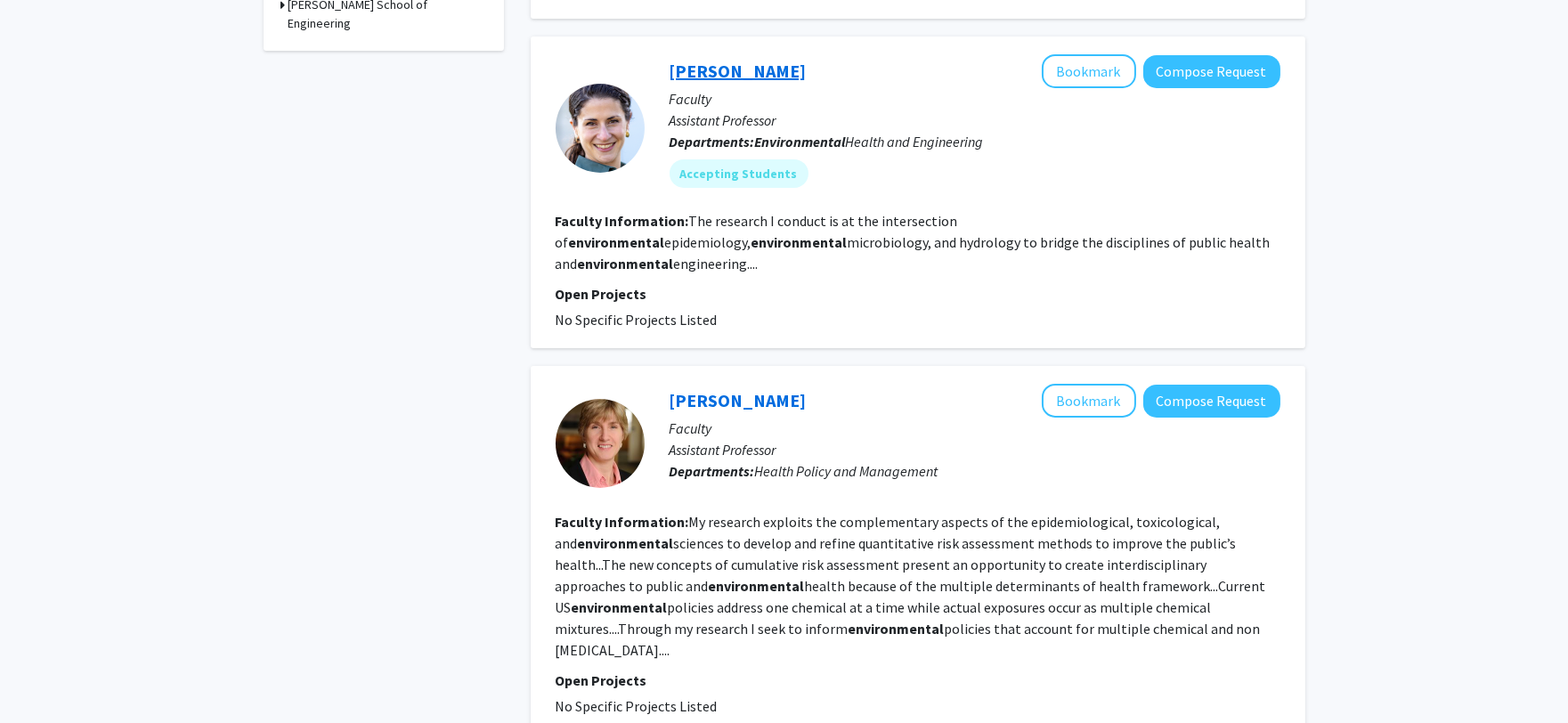
click at [751, 59] on link "[PERSON_NAME]" at bounding box center [738, 71] width 137 height 23
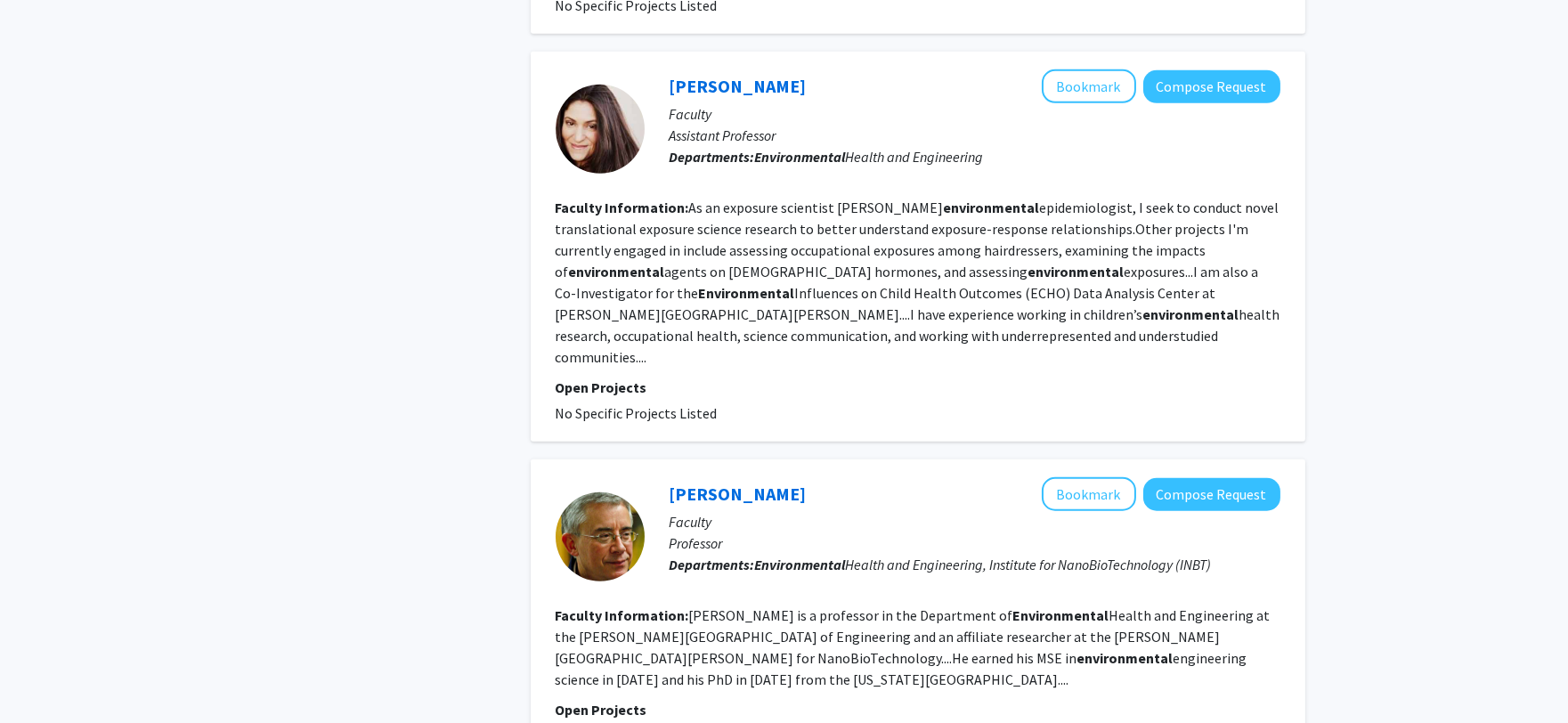
scroll to position [3079, 0]
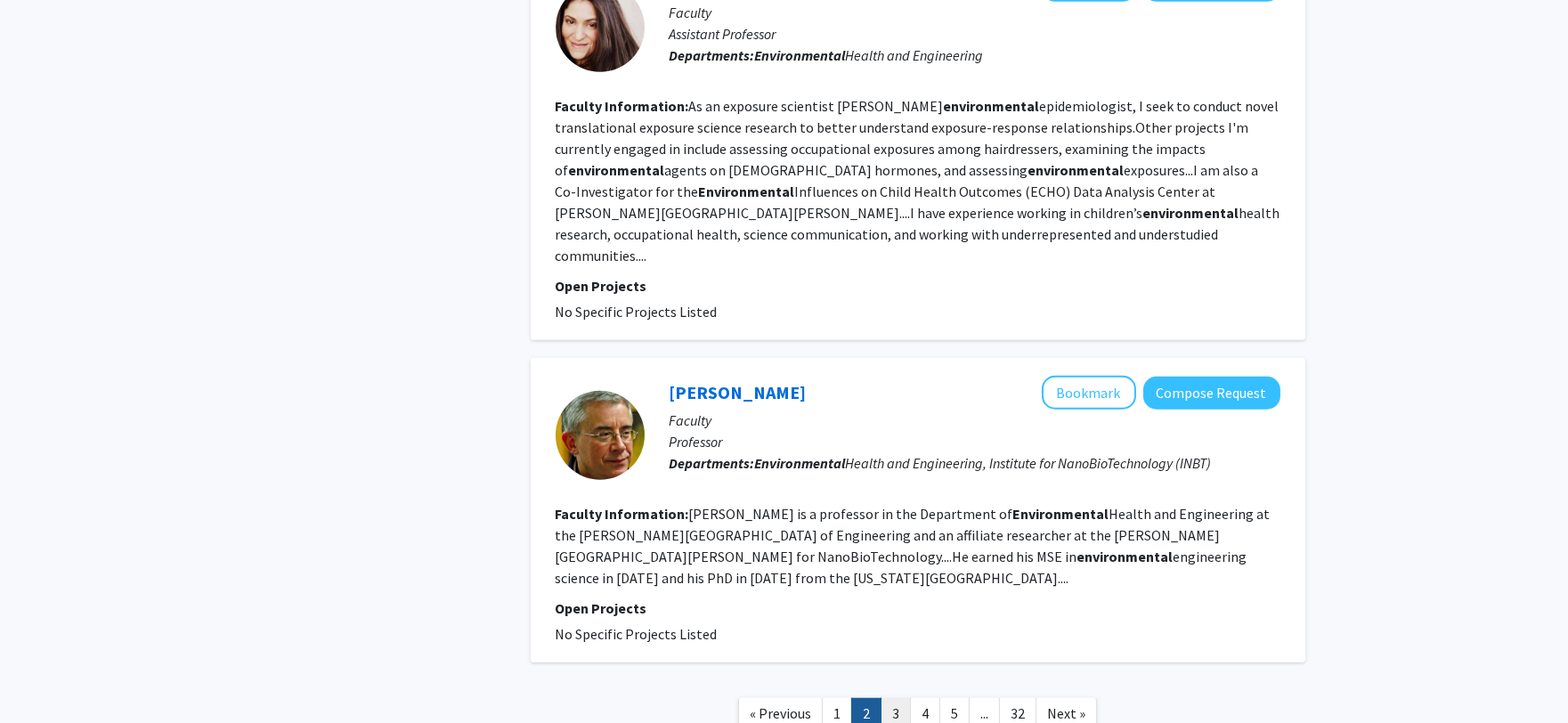
click at [895, 699] on link "3" at bounding box center [895, 714] width 30 height 31
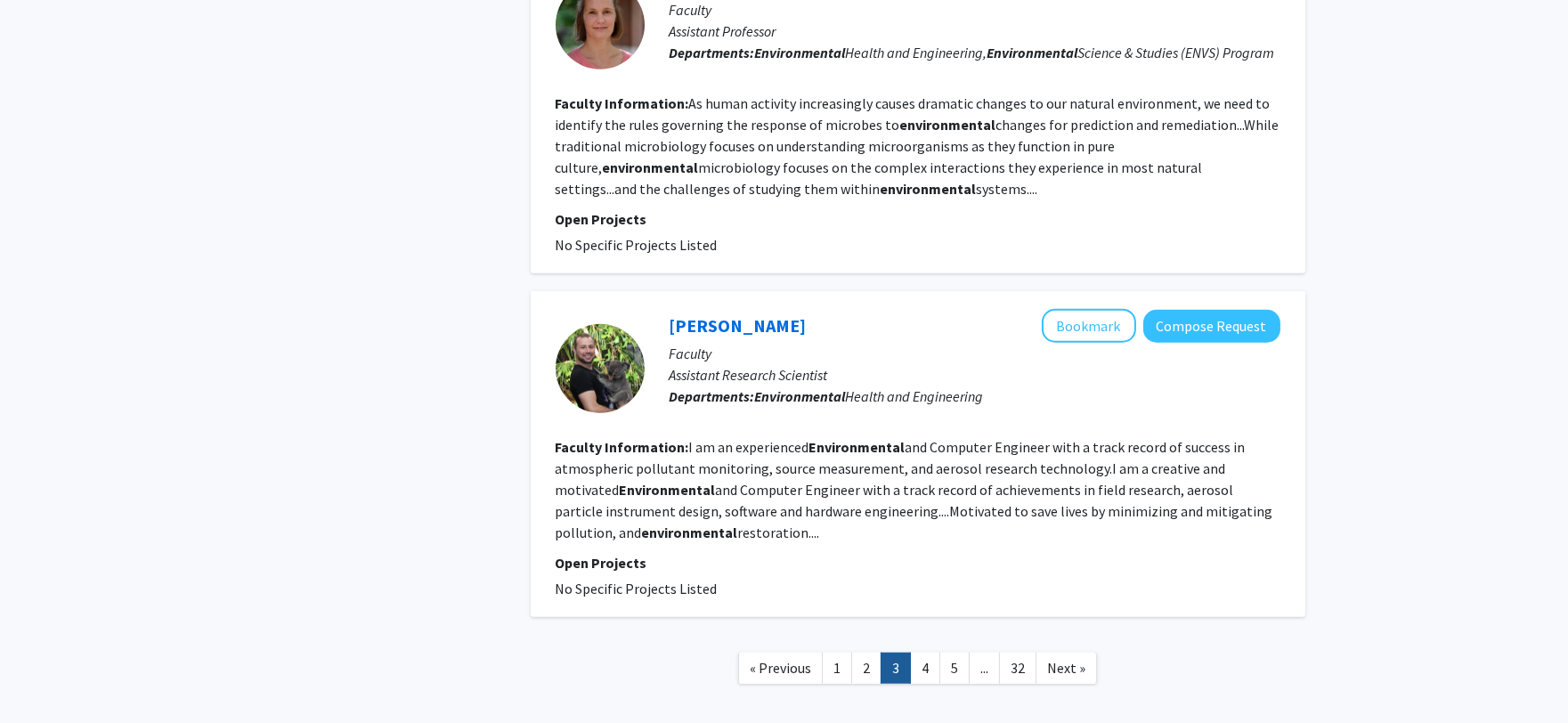
scroll to position [3330, 0]
click at [915, 651] on link "4" at bounding box center [925, 666] width 30 height 31
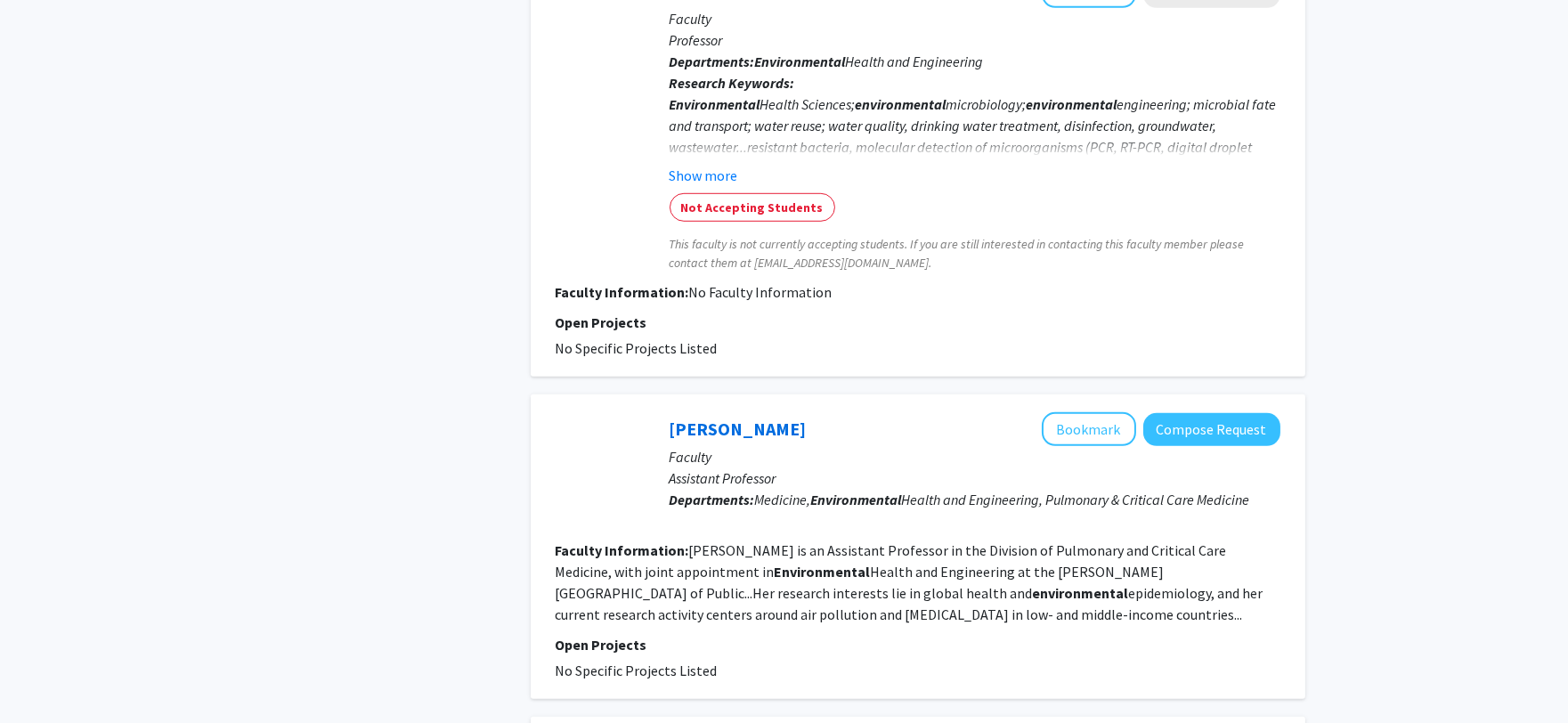
scroll to position [3038, 0]
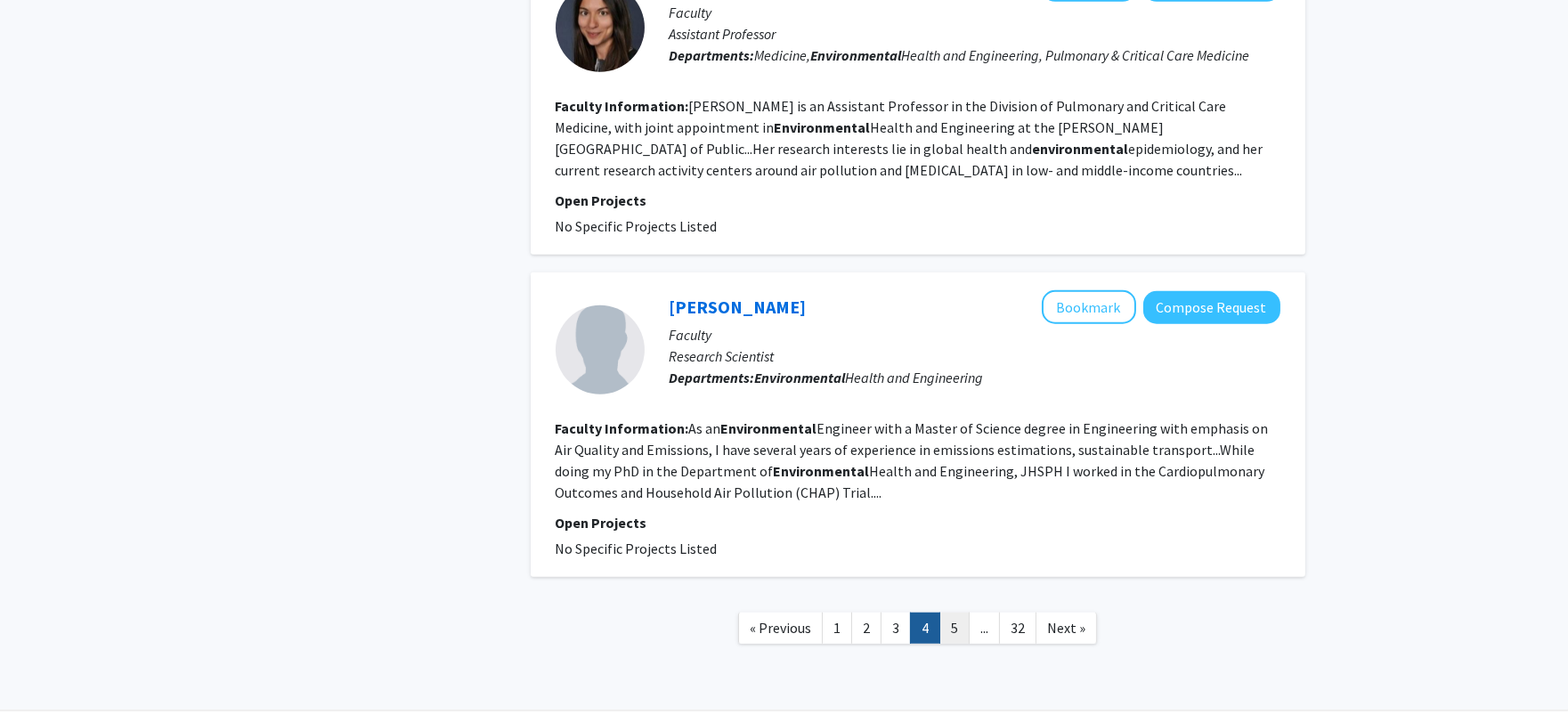
click at [948, 613] on link "5" at bounding box center [954, 628] width 30 height 31
